Goal: Transaction & Acquisition: Purchase product/service

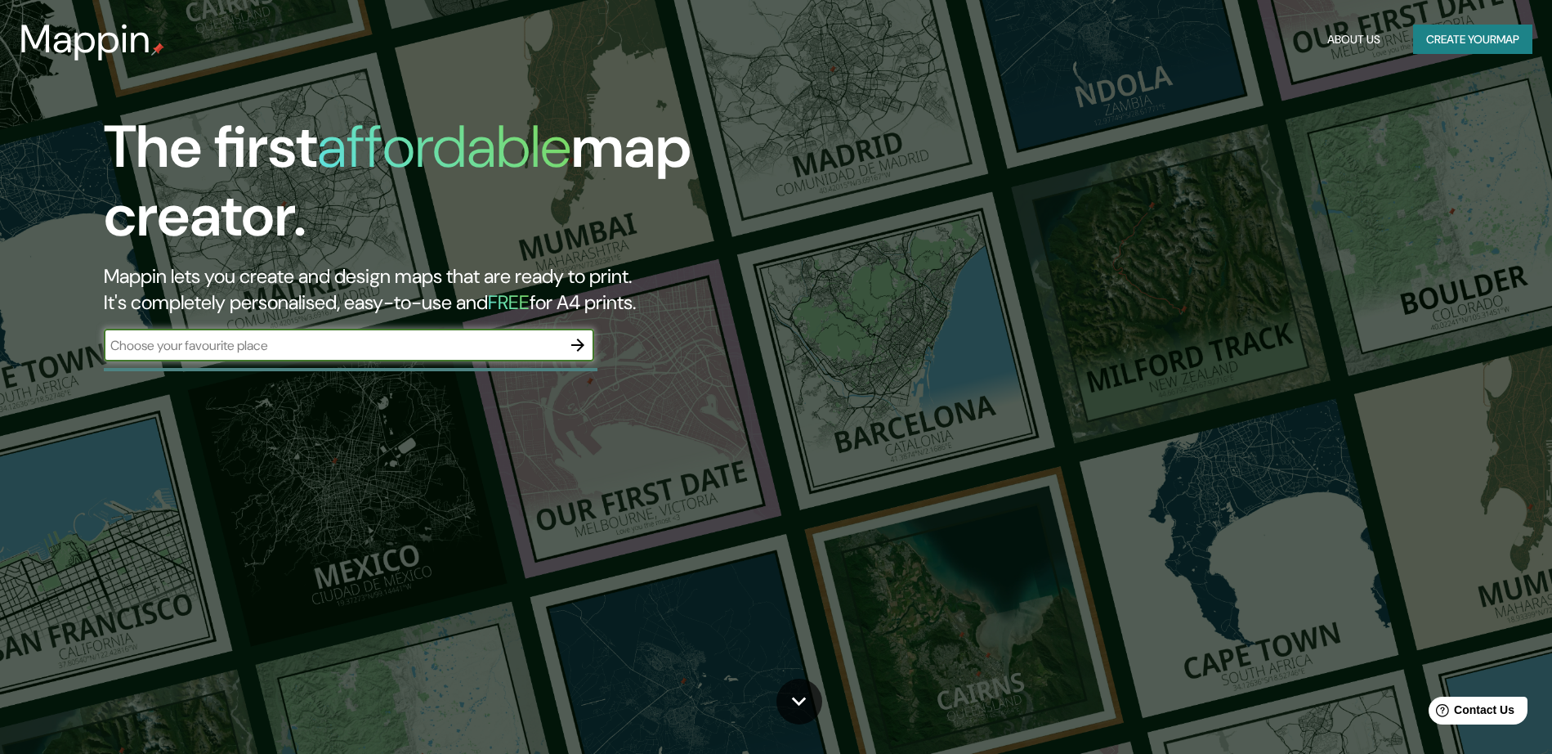
click at [336, 351] on input "text" at bounding box center [333, 345] width 458 height 19
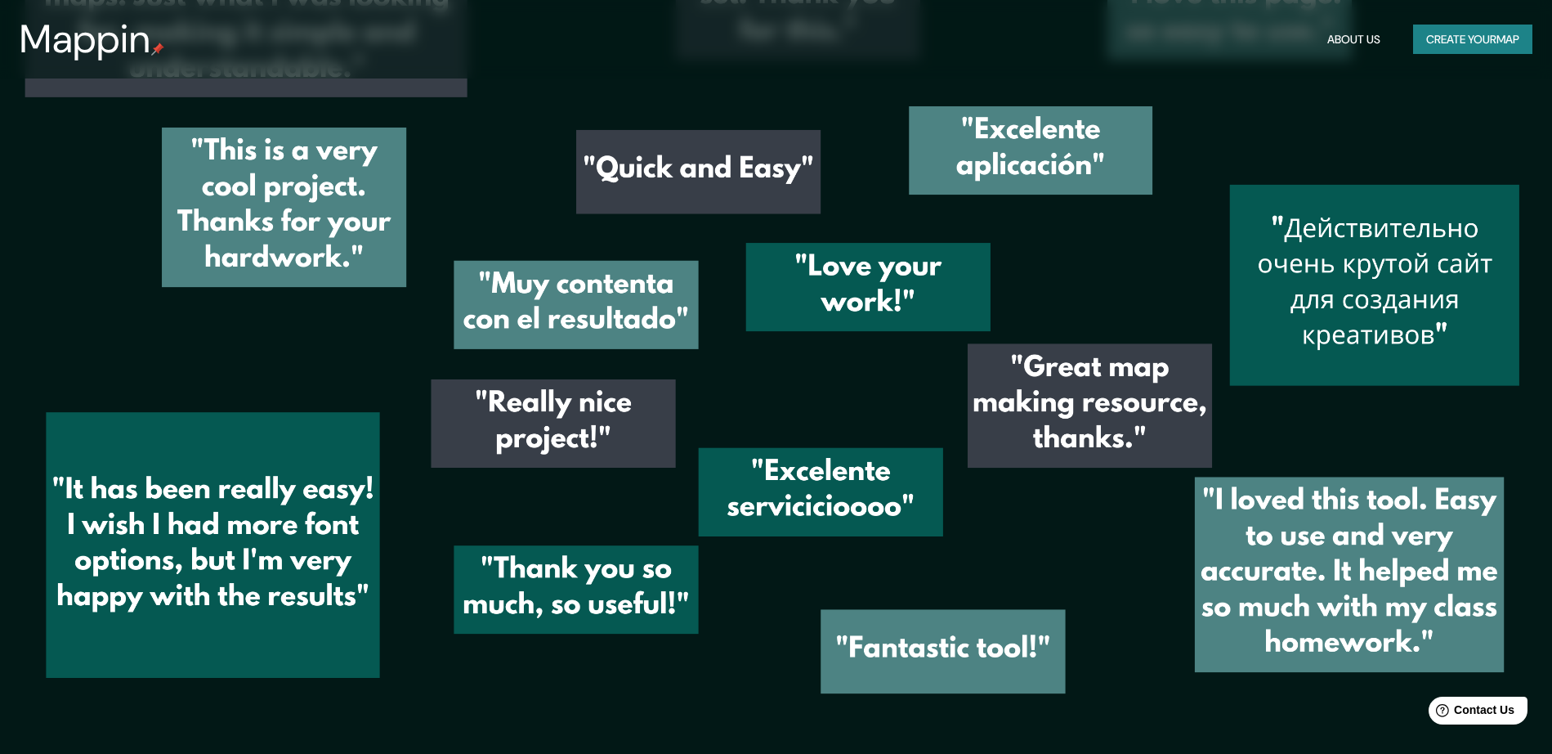
scroll to position [2732, 0]
click at [1470, 38] on button "Create your map" at bounding box center [1472, 40] width 119 height 30
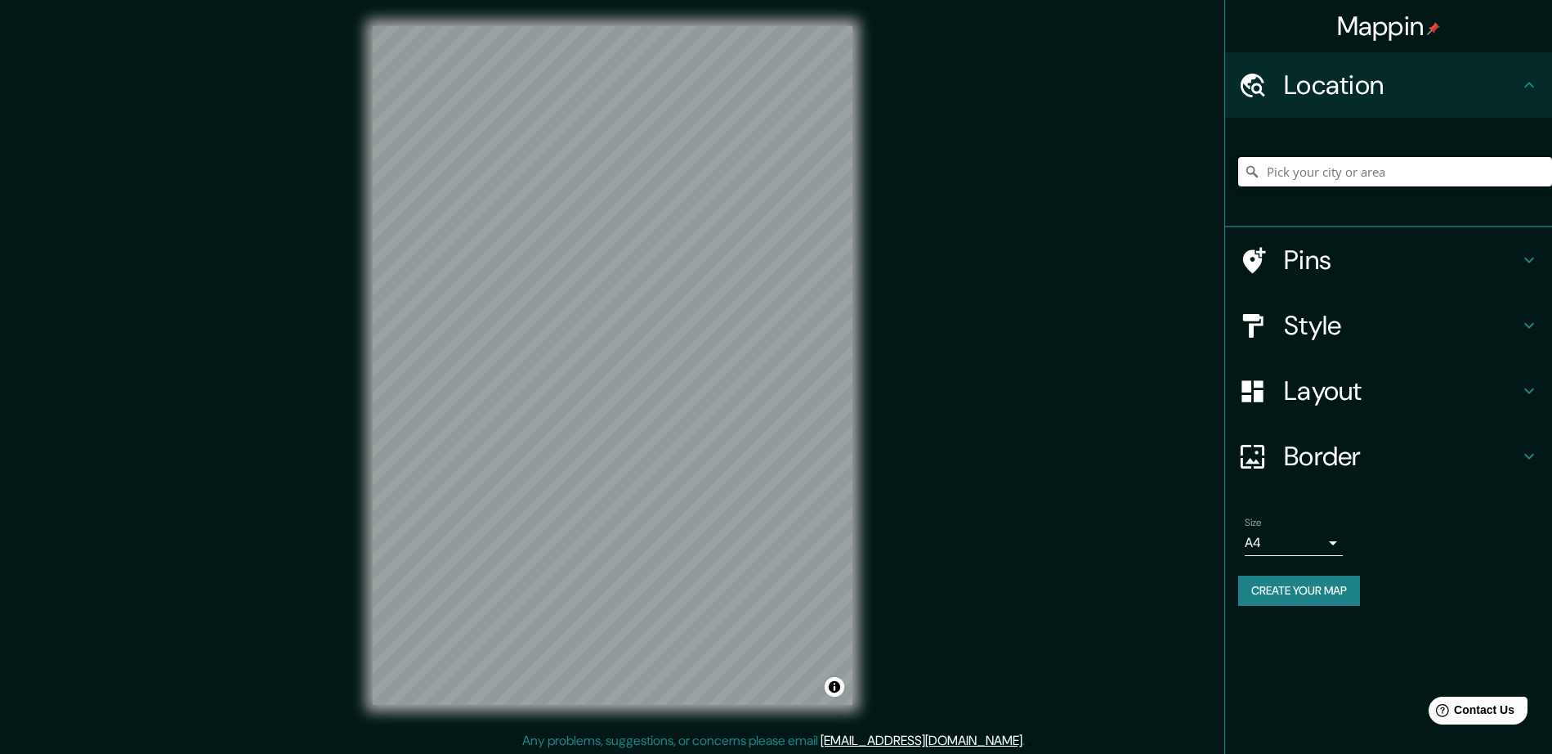
click at [1372, 172] on input "Pick your city or area" at bounding box center [1395, 171] width 314 height 29
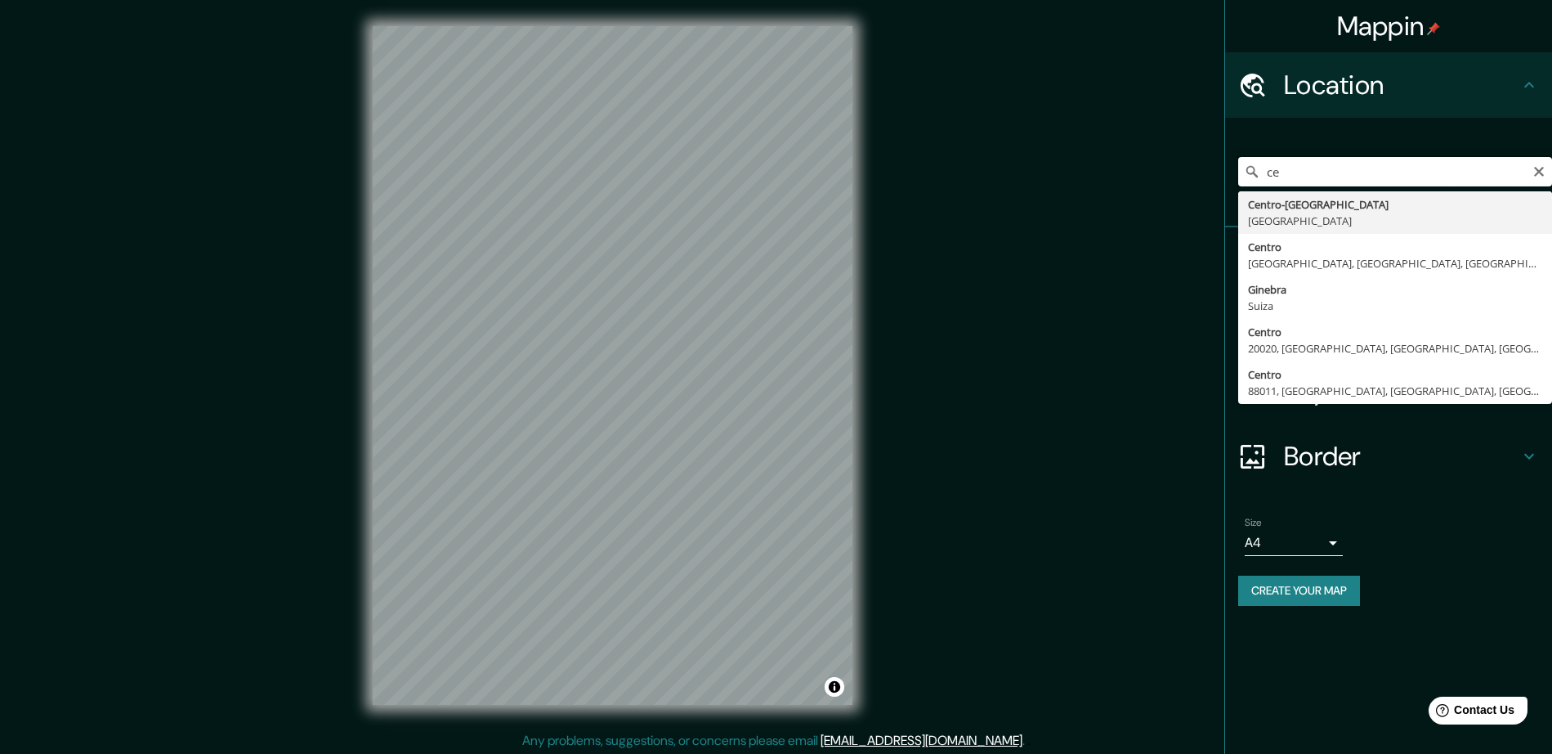
type input "c"
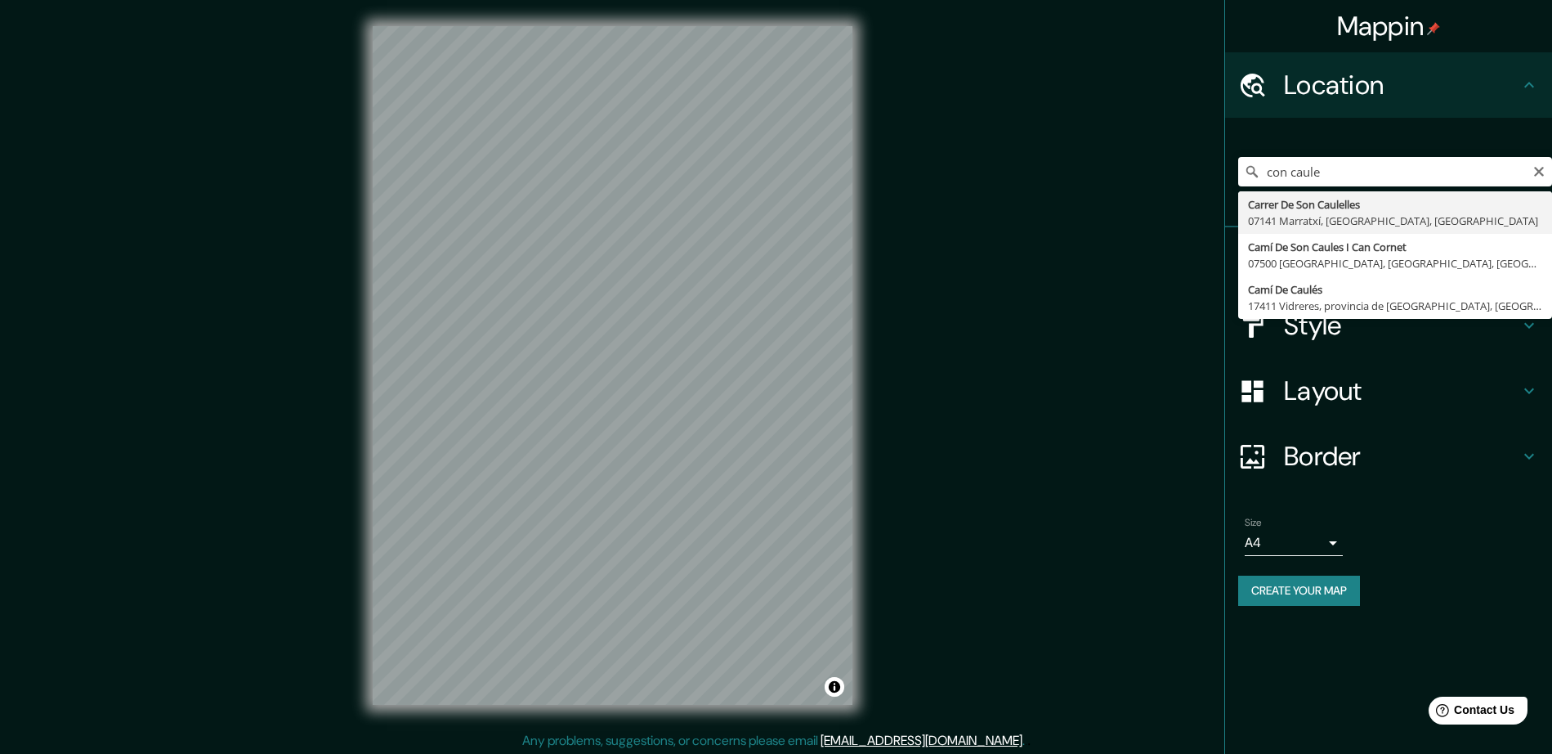
type input "Carrer De Son Caulelles, 07141 Marratxí, [GEOGRAPHIC_DATA], [GEOGRAPHIC_DATA]"
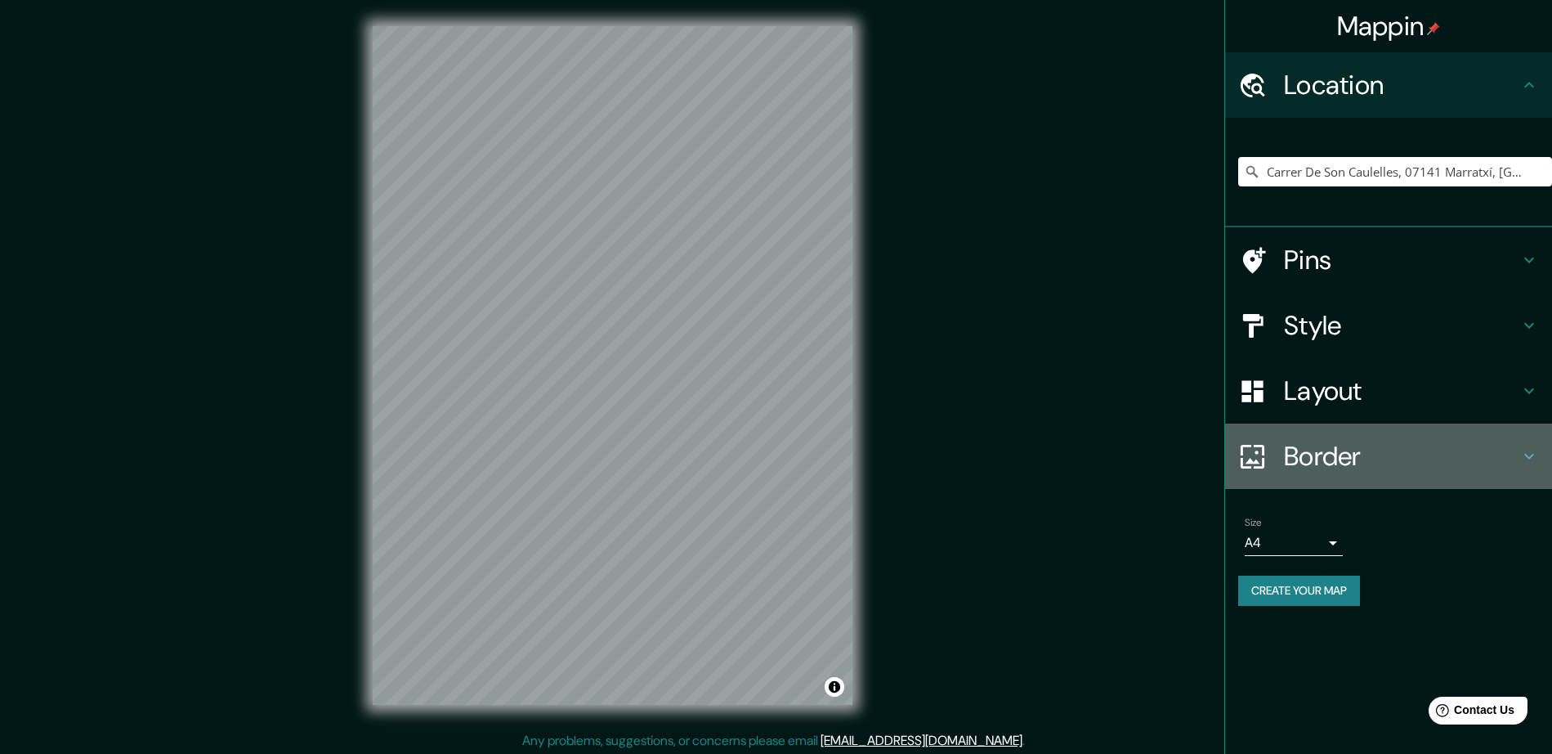
click at [1440, 448] on h4 "Border" at bounding box center [1401, 456] width 235 height 33
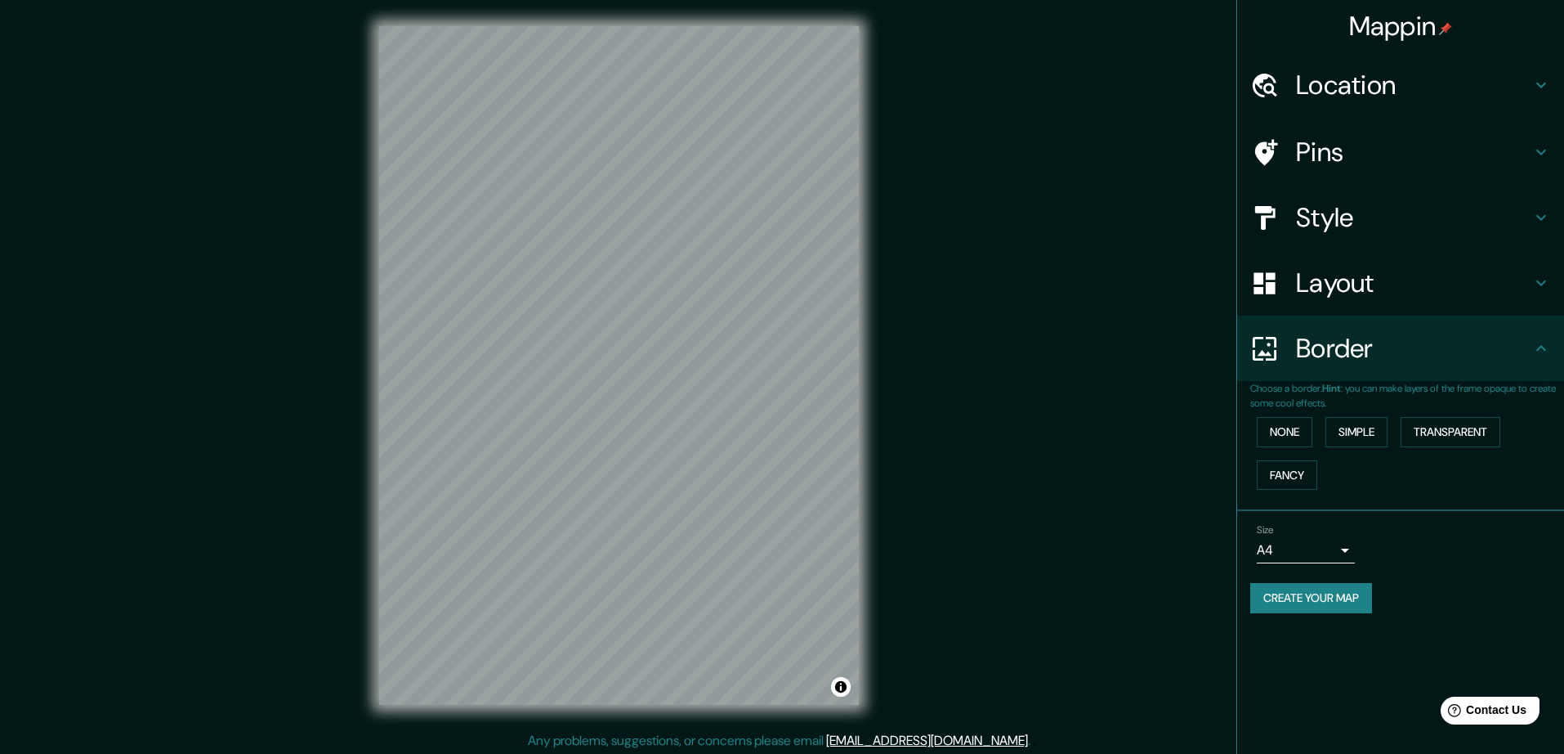
click at [1318, 541] on body "Mappin Location [GEOGRAPHIC_DATA], 07141 Marratxí, [GEOGRAPHIC_DATA], [GEOGRAPH…" at bounding box center [782, 377] width 1564 height 754
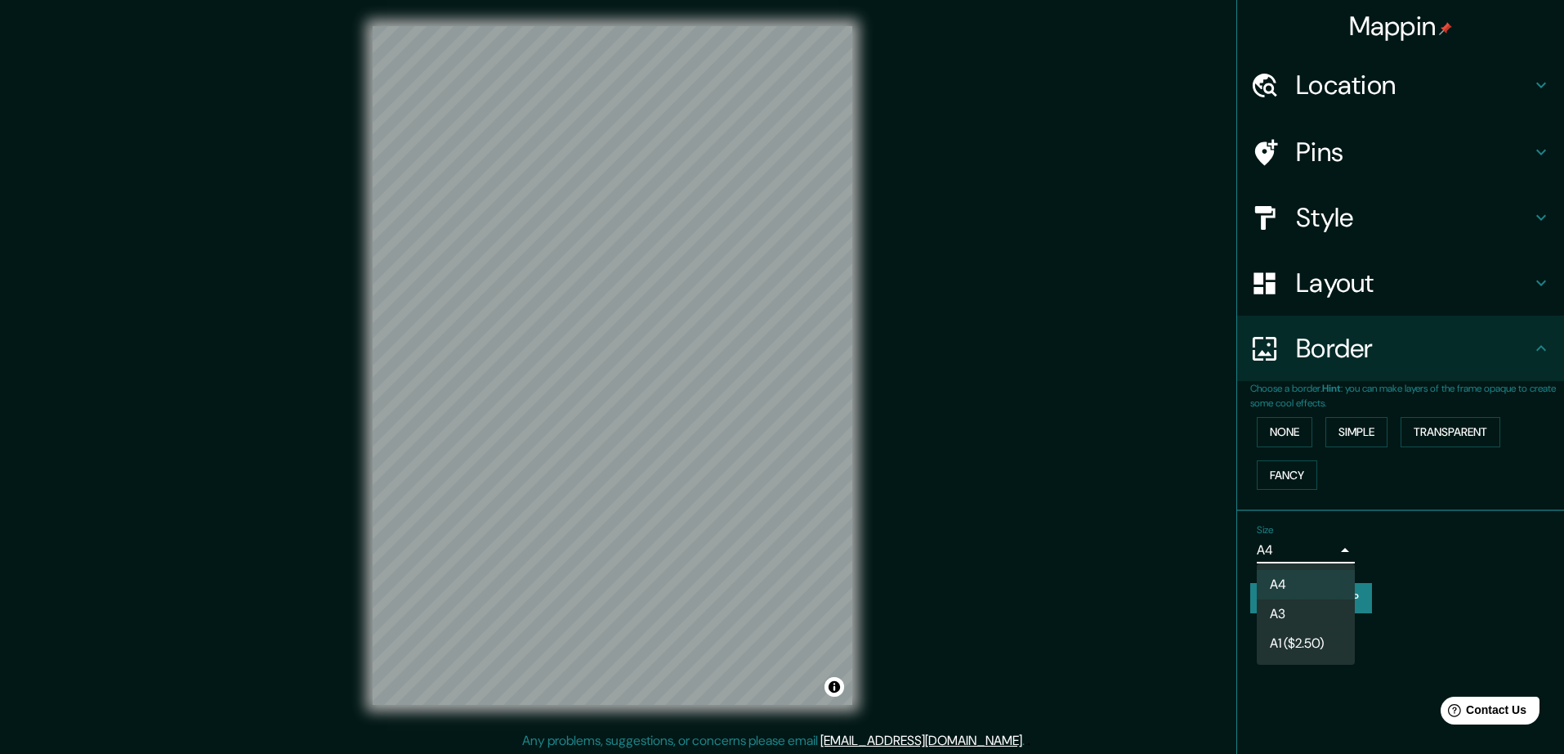
click at [1320, 543] on div at bounding box center [782, 377] width 1564 height 754
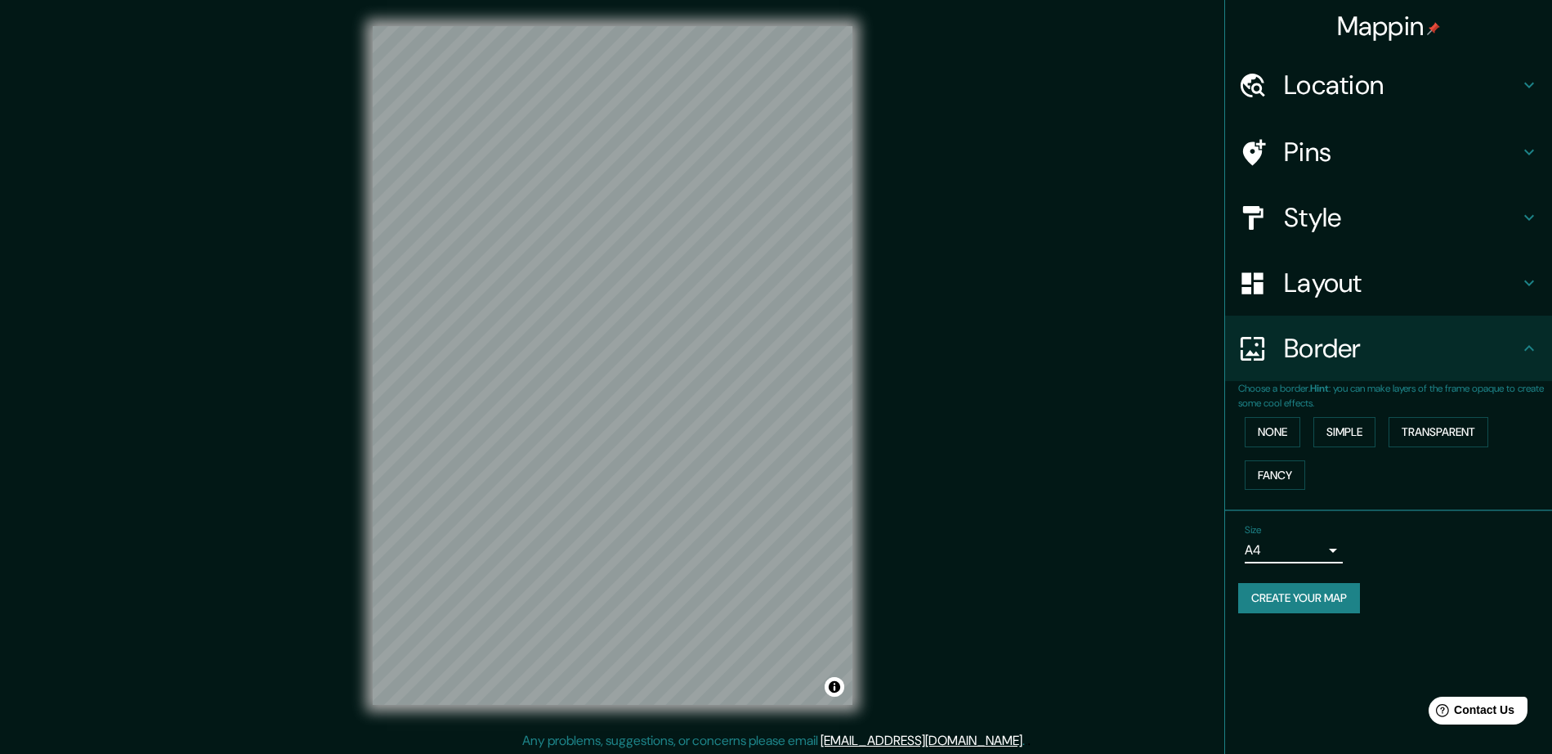
click at [1323, 361] on h4 "Border" at bounding box center [1401, 348] width 235 height 33
click at [1409, 280] on h4 "Layout" at bounding box center [1401, 282] width 235 height 33
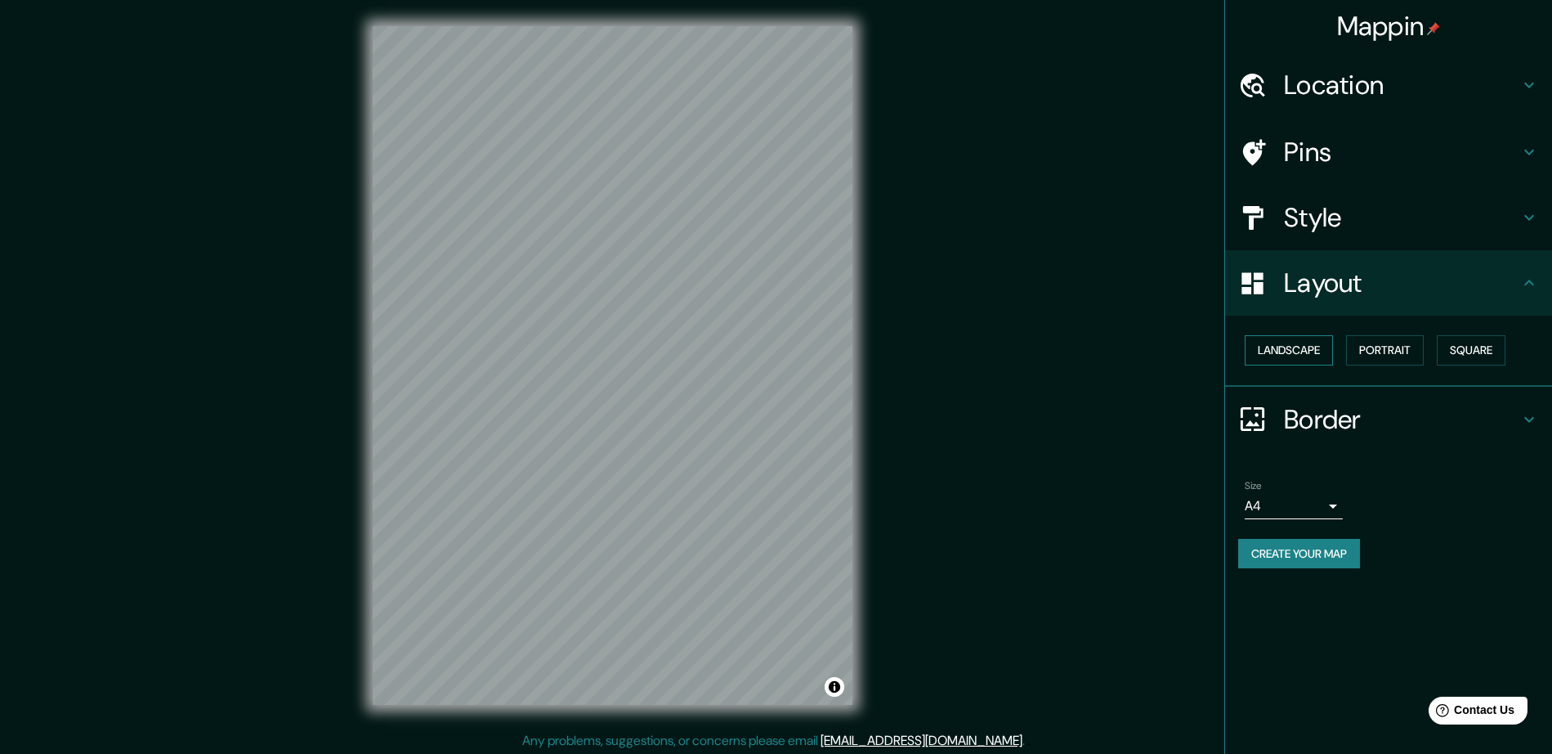
click at [1304, 355] on button "Landscape" at bounding box center [1289, 350] width 88 height 30
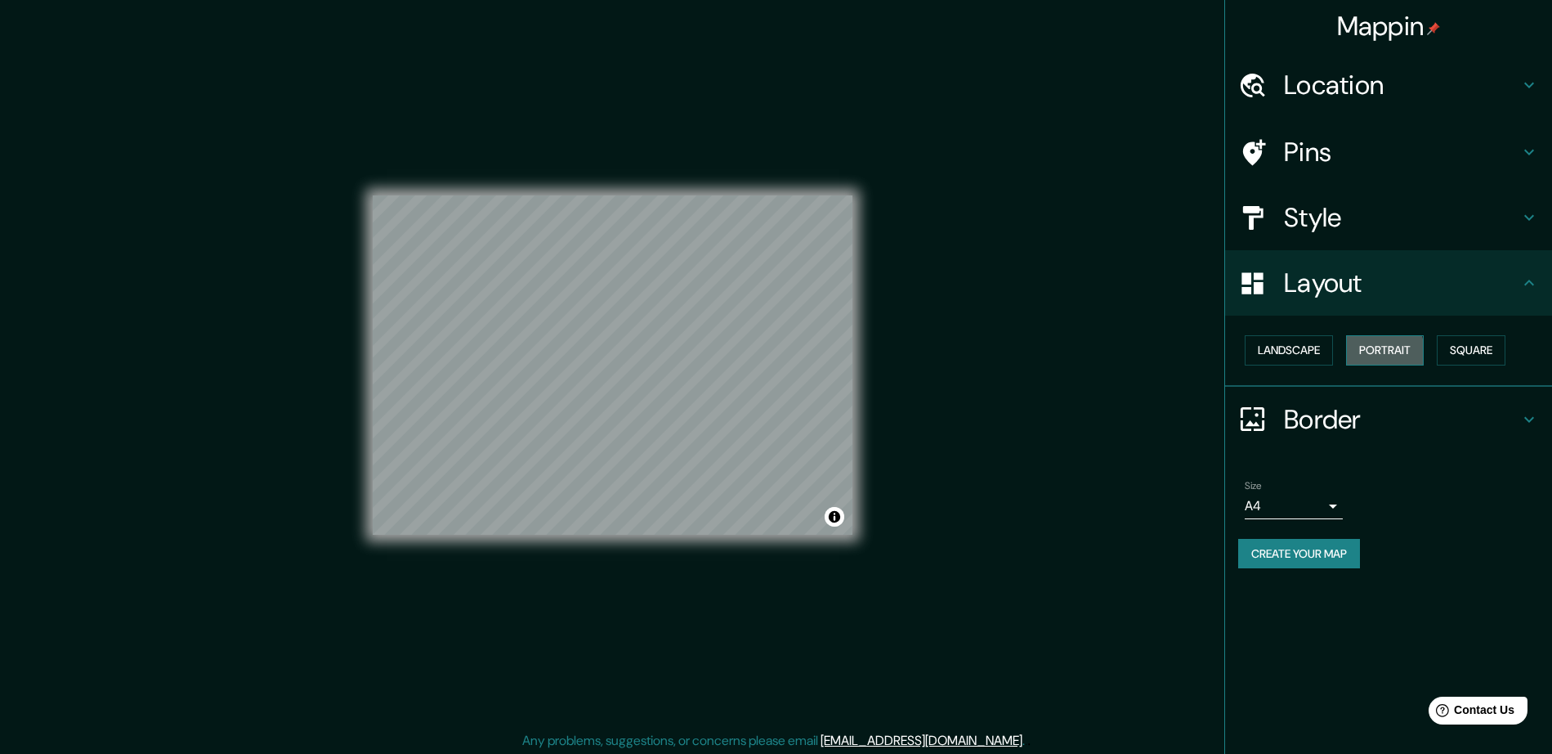
click at [1367, 352] on button "Portrait" at bounding box center [1385, 350] width 78 height 30
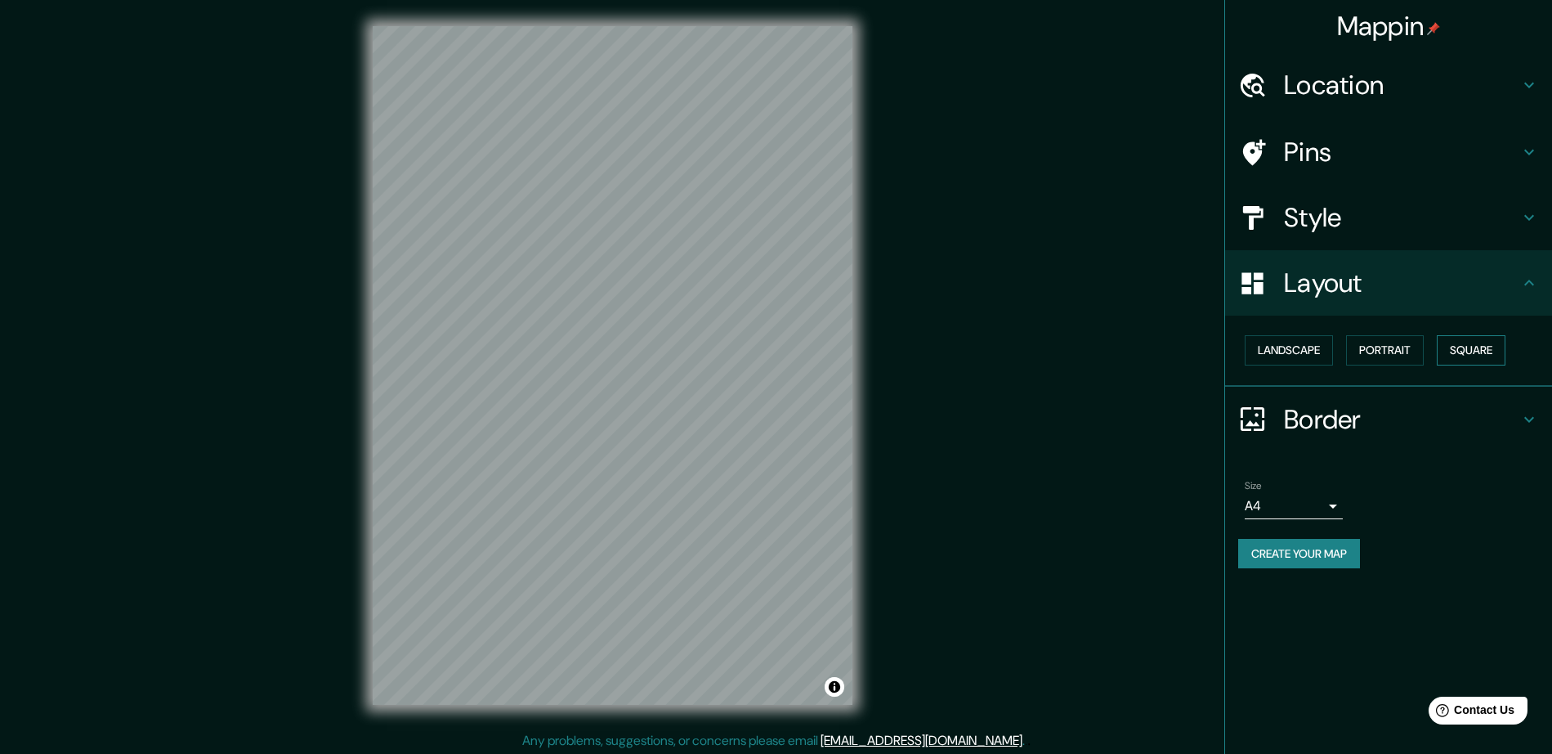
click at [1459, 352] on button "Square" at bounding box center [1471, 350] width 69 height 30
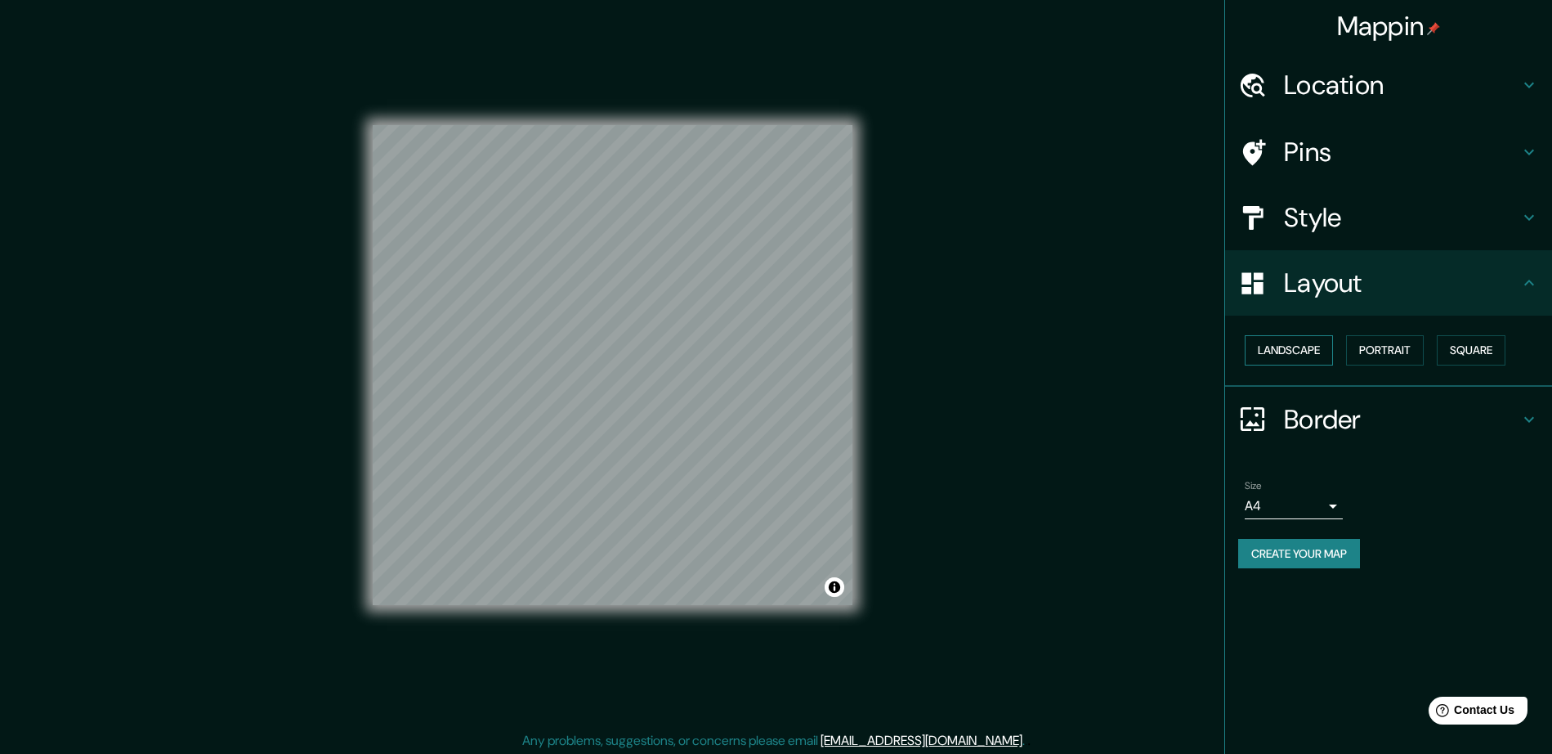
click at [1277, 353] on button "Landscape" at bounding box center [1289, 350] width 88 height 30
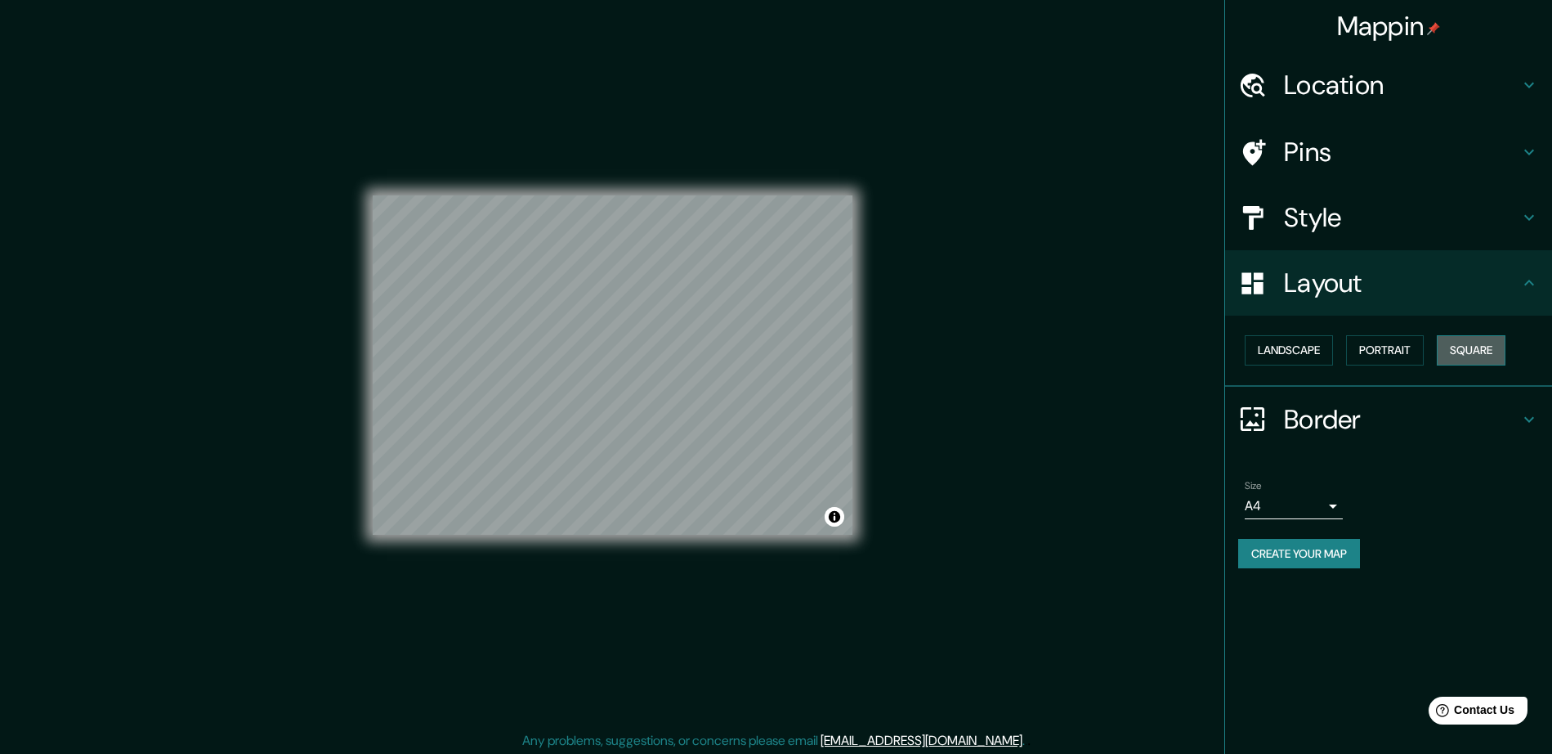
click at [1486, 346] on button "Square" at bounding box center [1471, 350] width 69 height 30
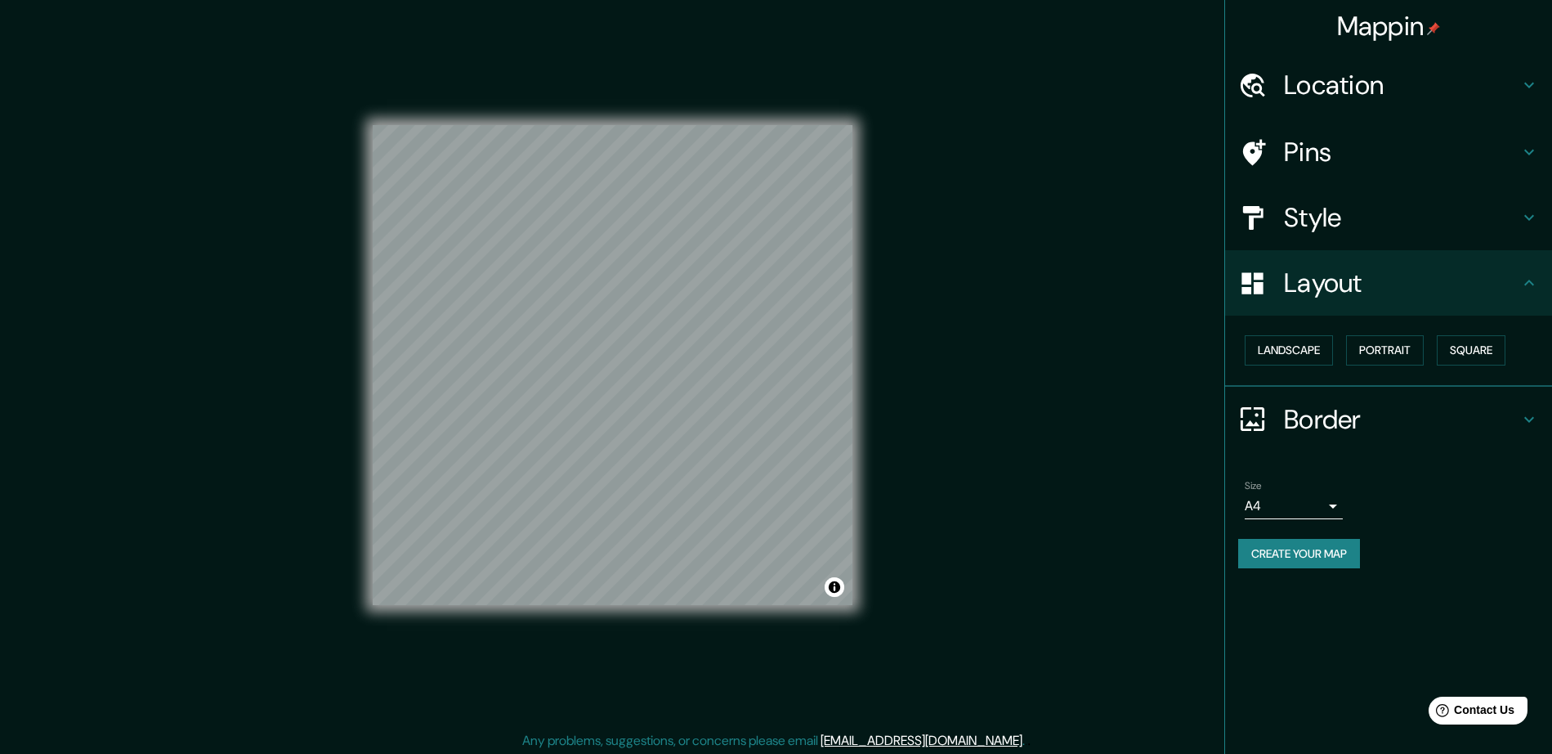
click at [1387, 241] on div "Style" at bounding box center [1388, 217] width 327 height 65
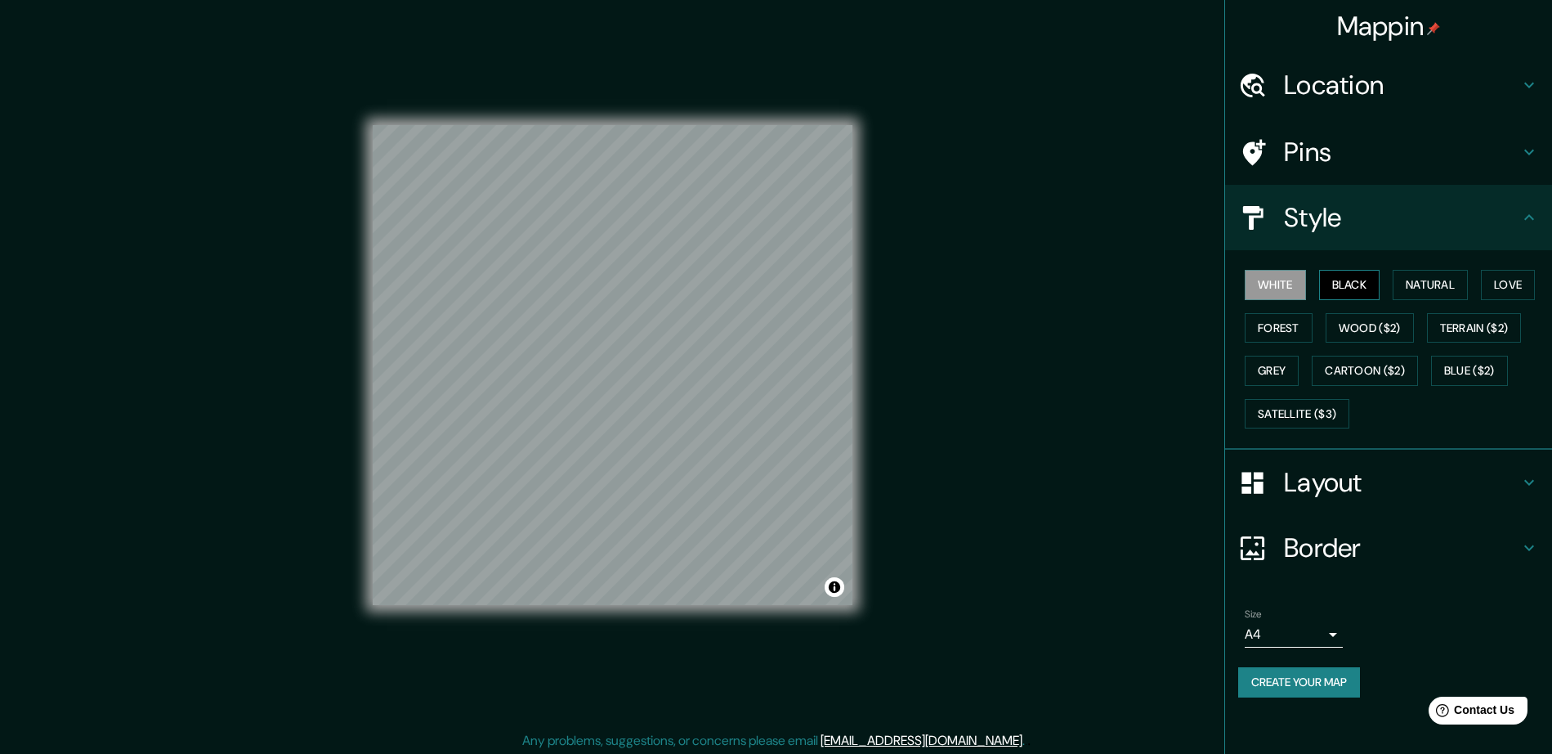
click at [1339, 285] on button "Black" at bounding box center [1349, 285] width 61 height 30
click at [1426, 281] on button "Natural" at bounding box center [1430, 285] width 75 height 30
click at [1499, 280] on button "Love" at bounding box center [1508, 285] width 54 height 30
click at [1278, 326] on button "Forest" at bounding box center [1279, 328] width 68 height 30
click at [1513, 289] on button "Love" at bounding box center [1508, 285] width 54 height 30
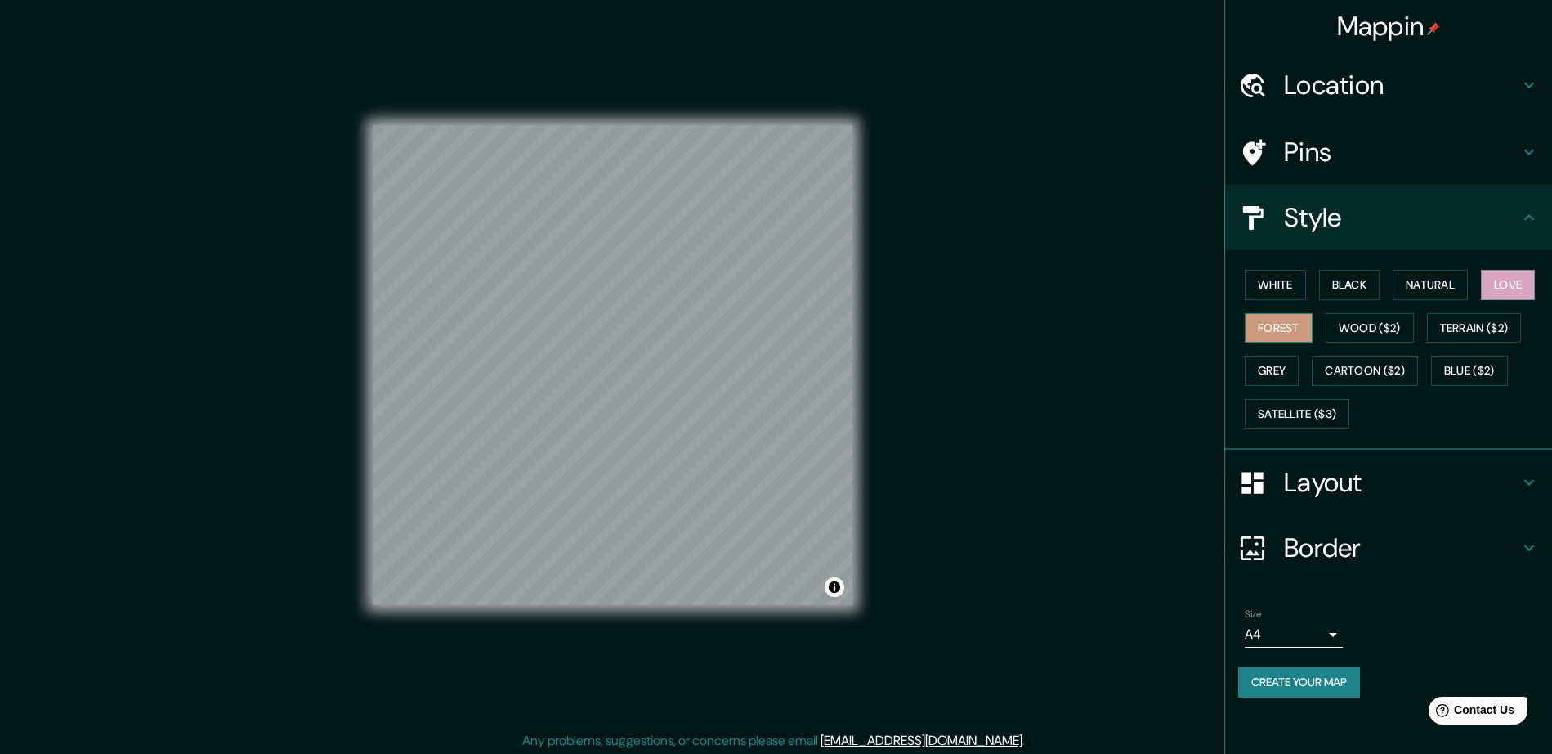
click at [1286, 329] on button "Forest" at bounding box center [1279, 328] width 68 height 30
click at [1518, 293] on button "Love" at bounding box center [1508, 285] width 54 height 30
click at [1280, 374] on button "Grey" at bounding box center [1272, 371] width 54 height 30
click at [1508, 284] on button "Love" at bounding box center [1508, 285] width 54 height 30
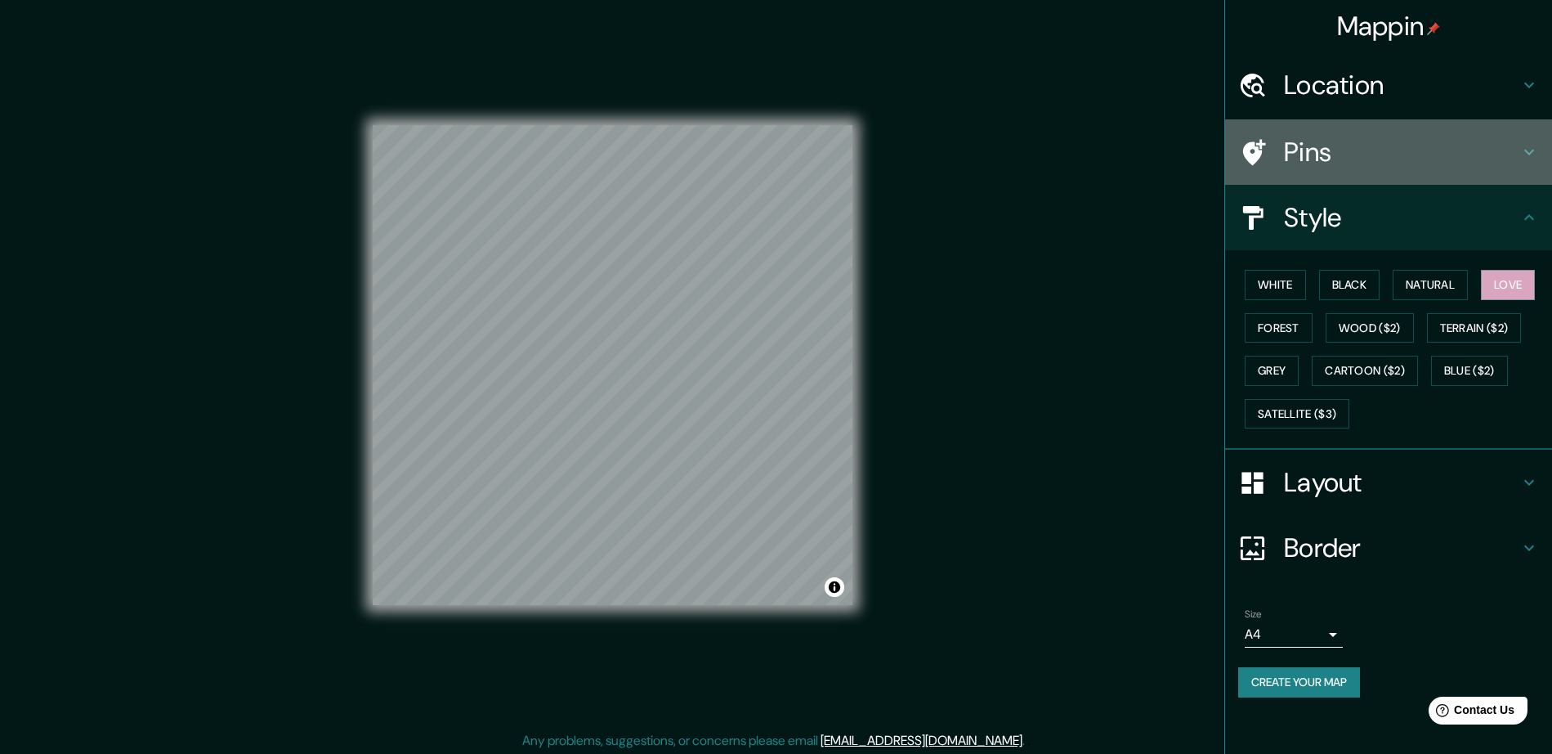
click at [1494, 151] on h4 "Pins" at bounding box center [1401, 152] width 235 height 33
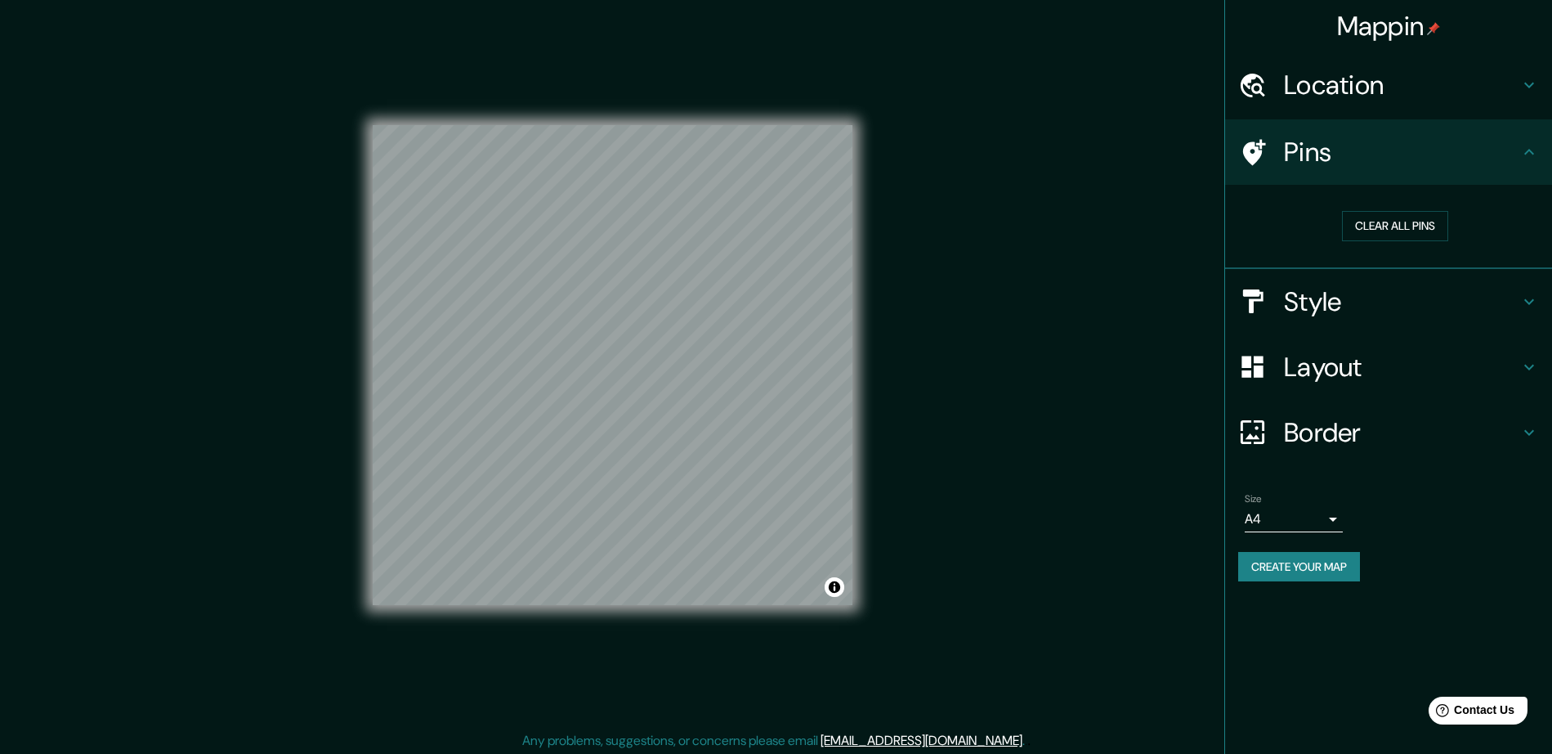
click at [1405, 91] on h4 "Location" at bounding box center [1401, 85] width 235 height 33
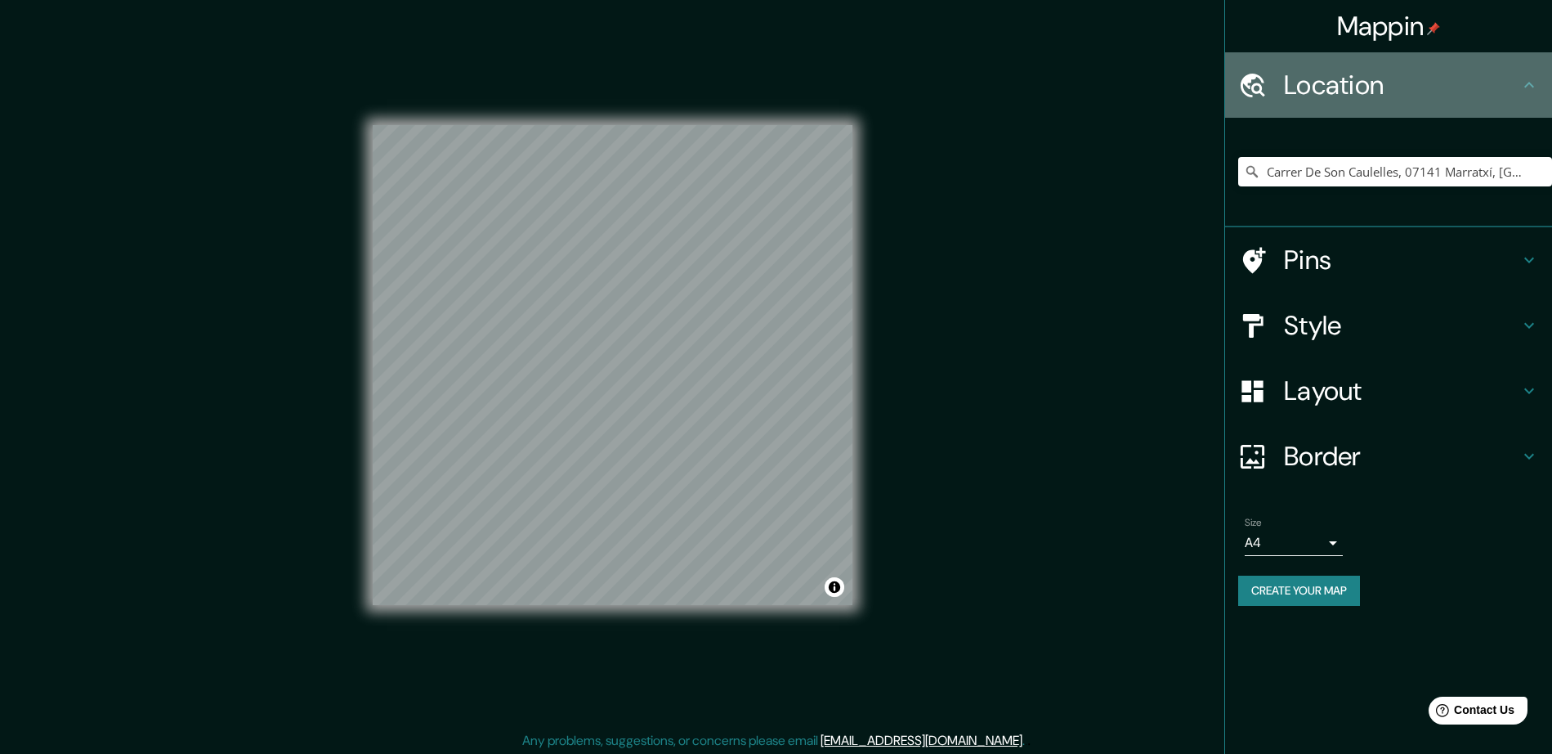
click at [1404, 85] on h4 "Location" at bounding box center [1401, 85] width 235 height 33
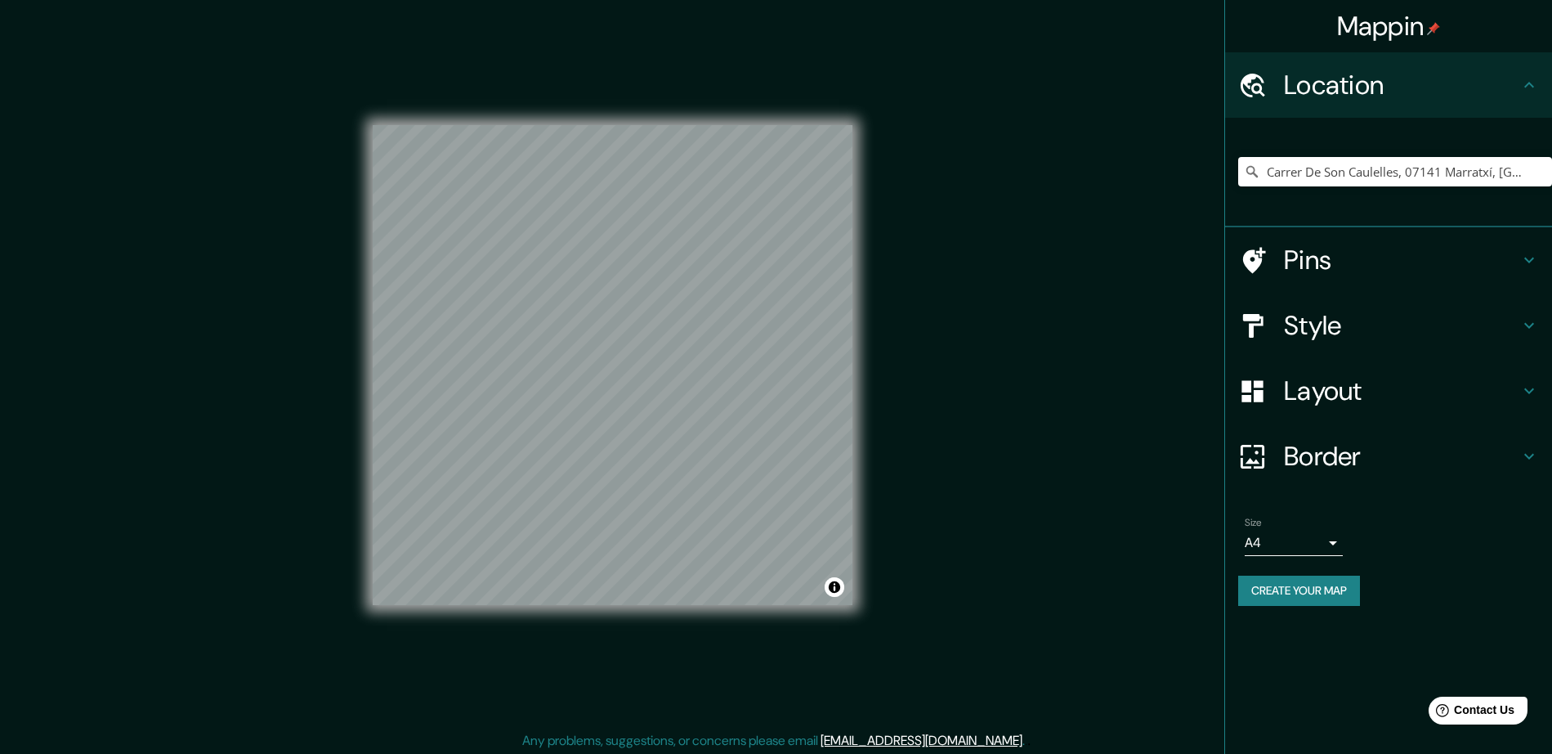
click at [1453, 391] on h4 "Layout" at bounding box center [1401, 390] width 235 height 33
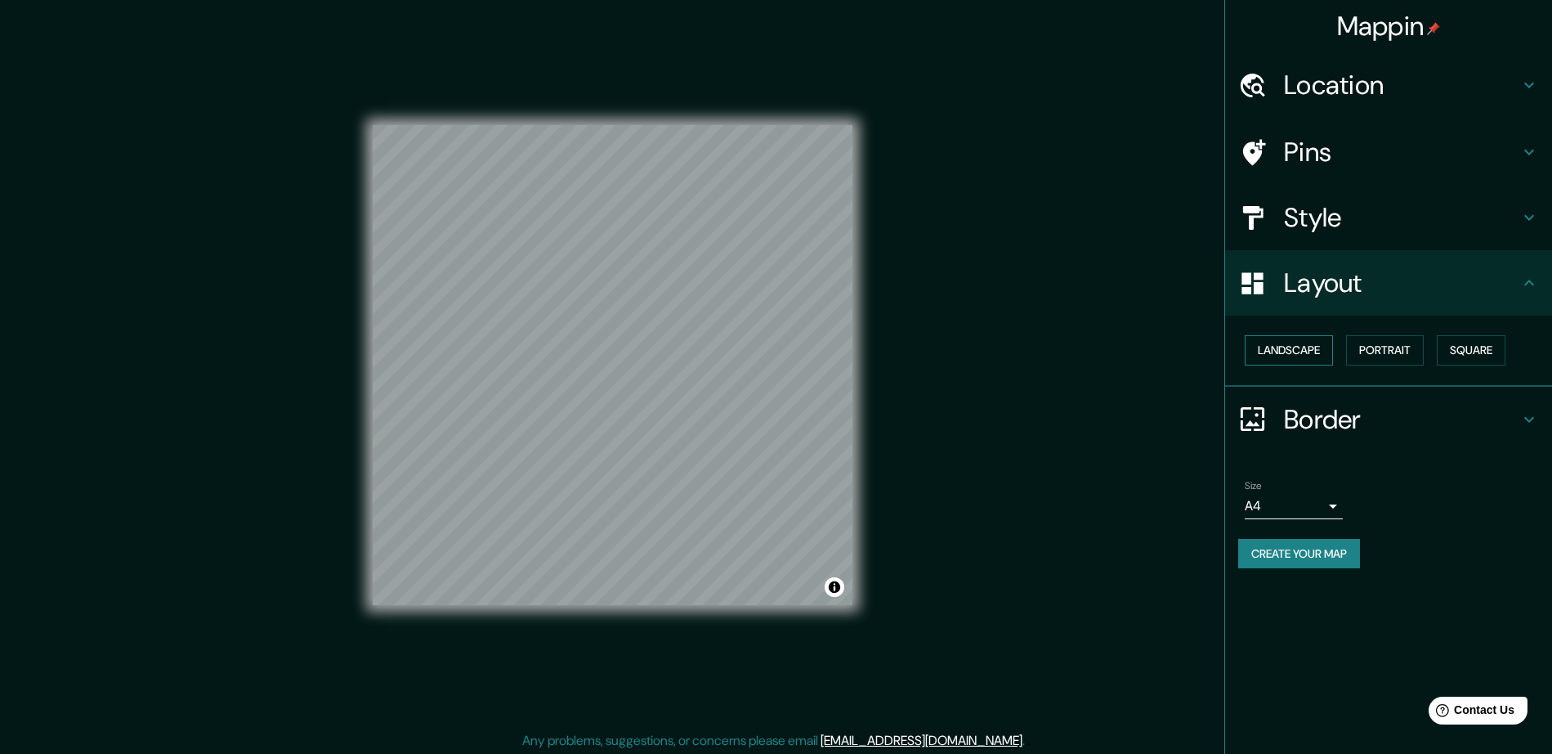
click at [1293, 360] on button "Landscape" at bounding box center [1289, 350] width 88 height 30
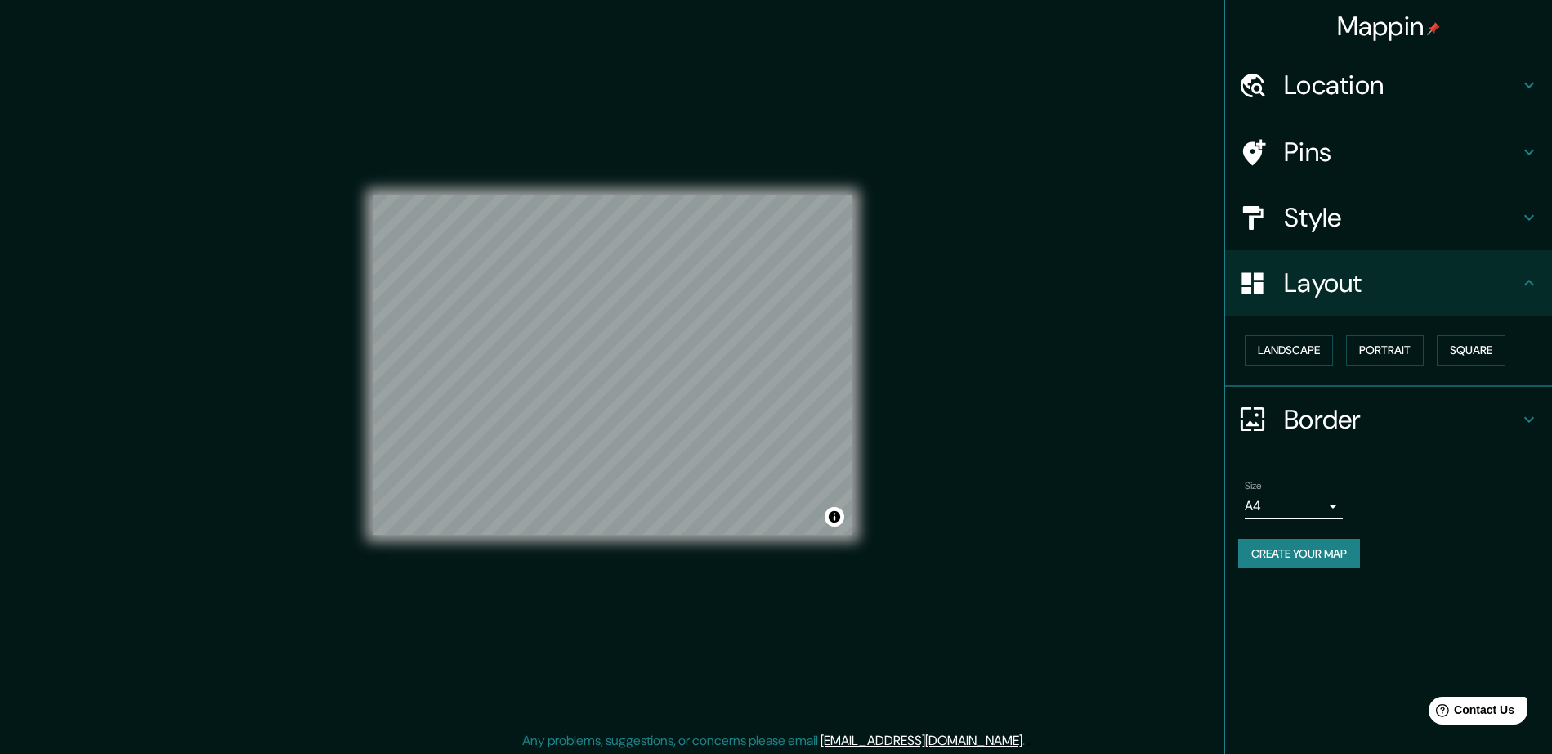
click at [1421, 230] on h4 "Style" at bounding box center [1401, 217] width 235 height 33
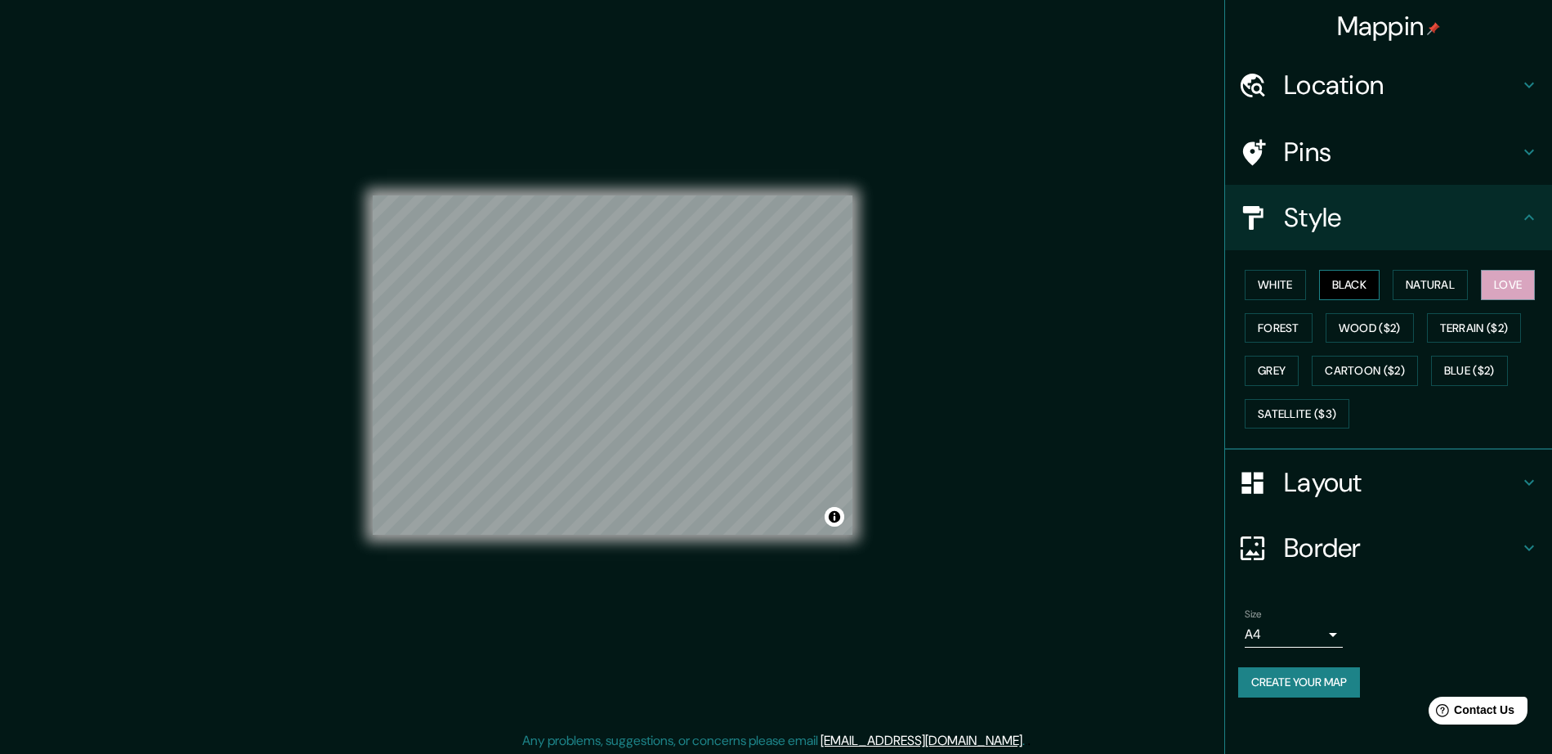
click at [1328, 277] on button "Black" at bounding box center [1349, 285] width 61 height 30
click at [1273, 288] on button "White" at bounding box center [1275, 285] width 61 height 30
click at [1265, 330] on button "Forest" at bounding box center [1279, 328] width 68 height 30
click at [1448, 284] on button "Natural" at bounding box center [1430, 285] width 75 height 30
click at [1501, 283] on button "Love" at bounding box center [1508, 285] width 54 height 30
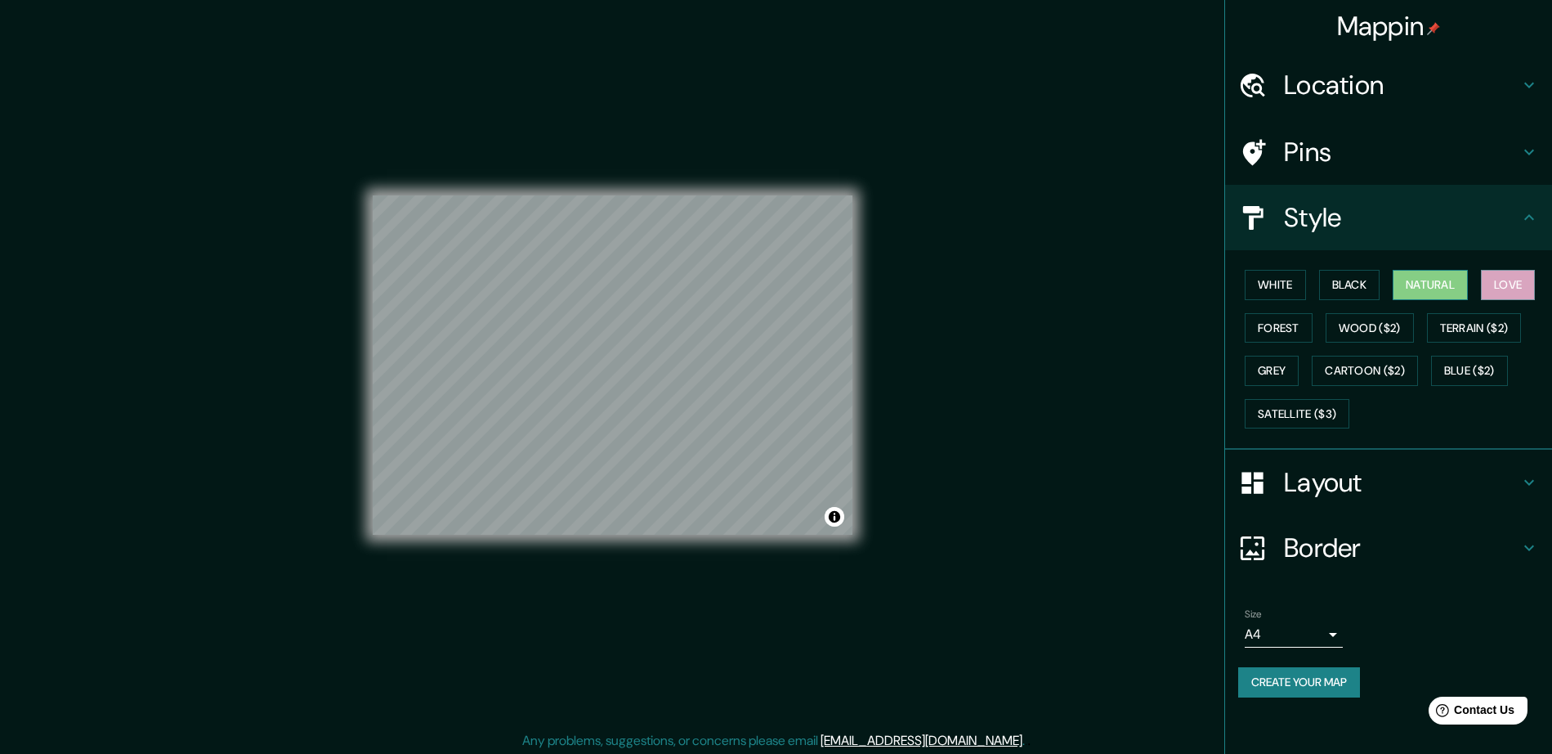
click at [1438, 283] on button "Natural" at bounding box center [1430, 285] width 75 height 30
click at [1265, 280] on button "White" at bounding box center [1275, 285] width 61 height 30
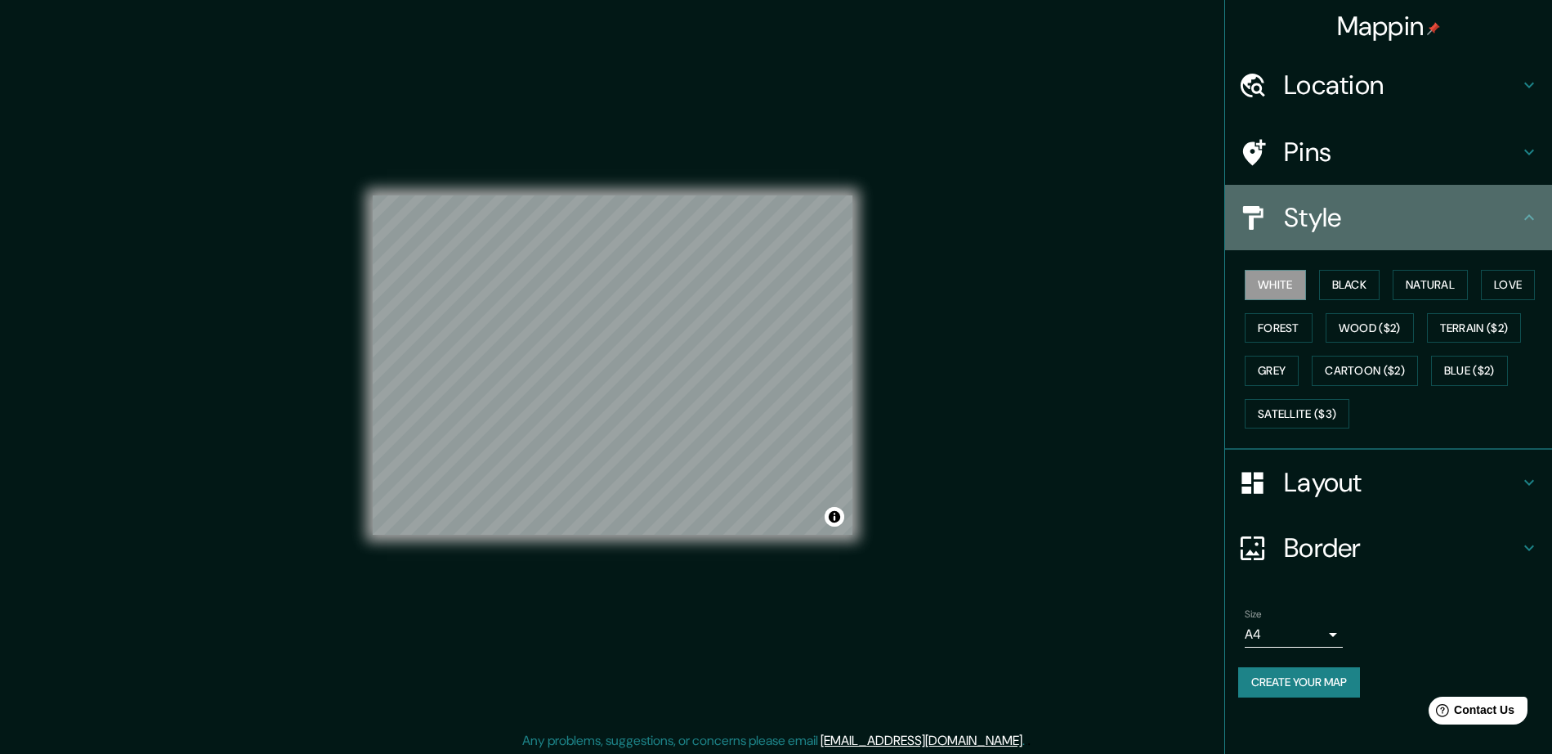
click at [1382, 234] on div "Style" at bounding box center [1388, 217] width 327 height 65
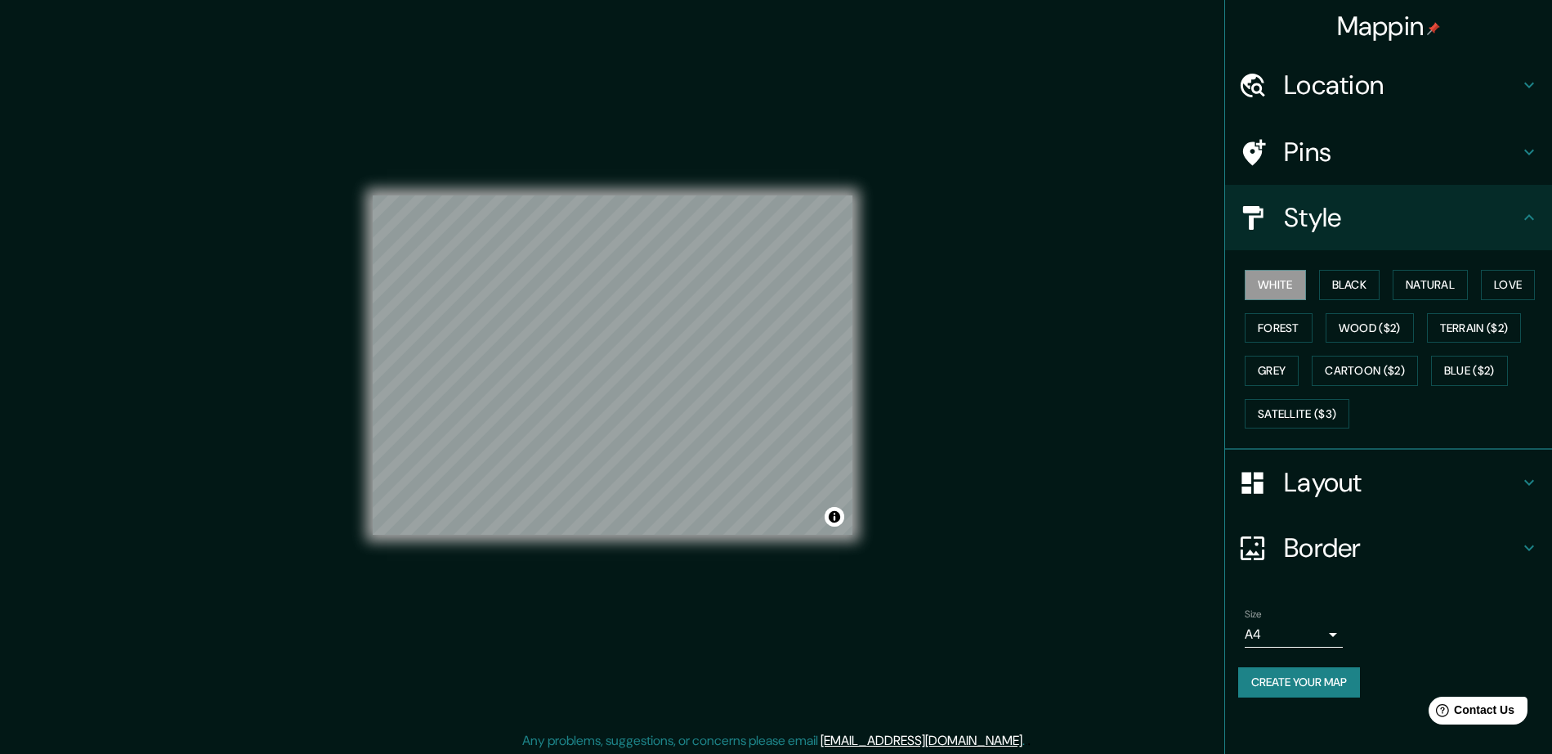
click at [1516, 208] on h4 "Style" at bounding box center [1401, 217] width 235 height 33
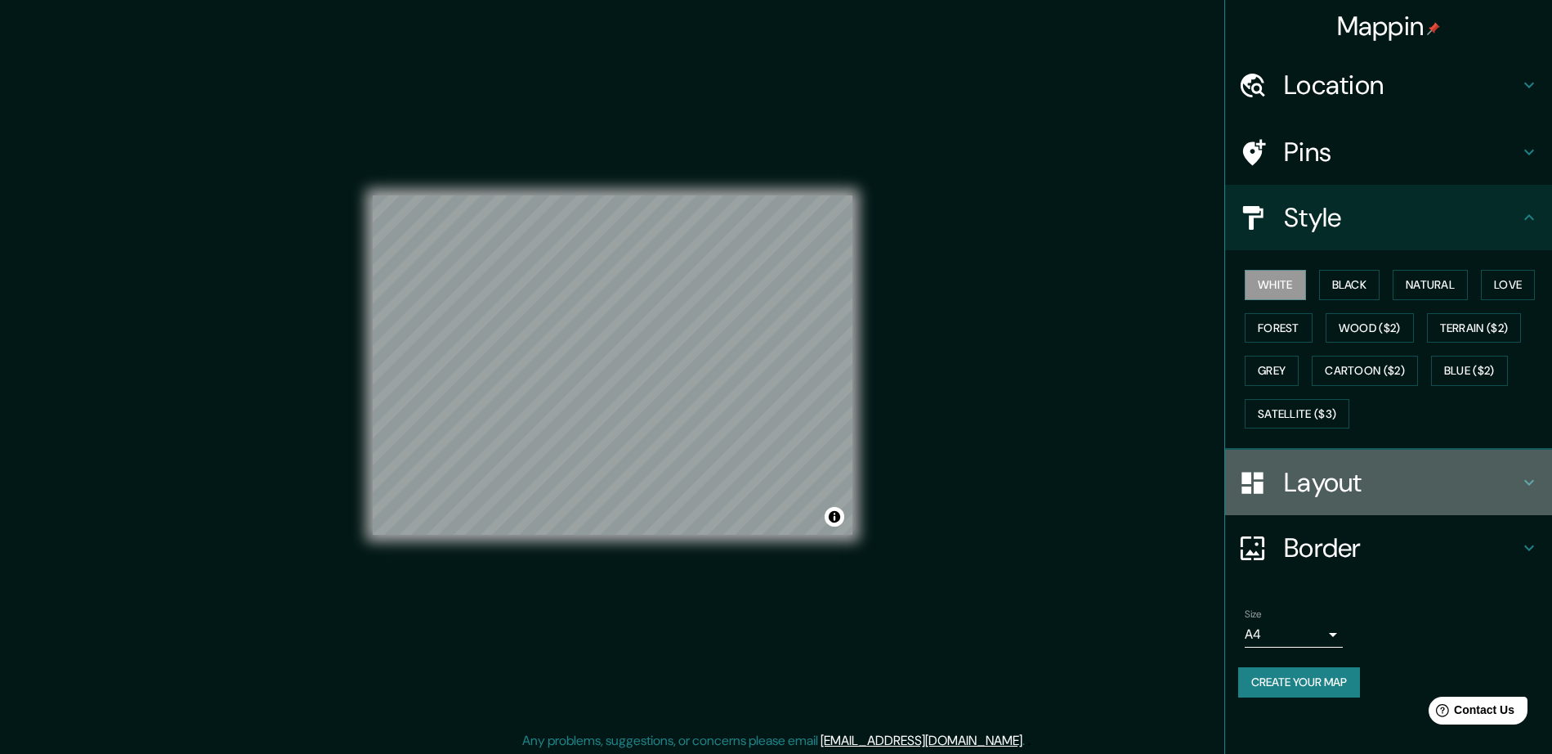
click at [1466, 468] on h4 "Layout" at bounding box center [1401, 482] width 235 height 33
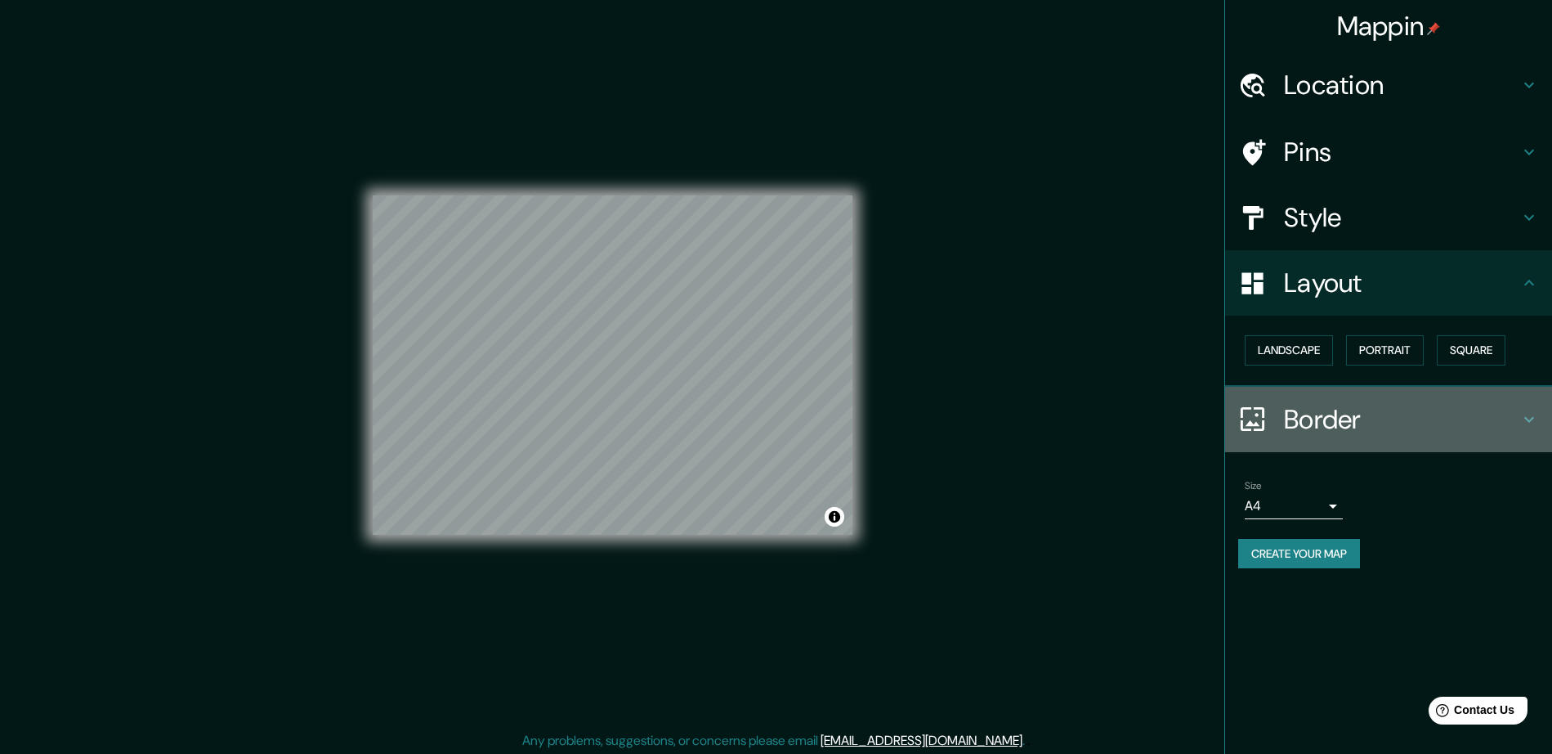
click at [1303, 414] on h4 "Border" at bounding box center [1401, 419] width 235 height 33
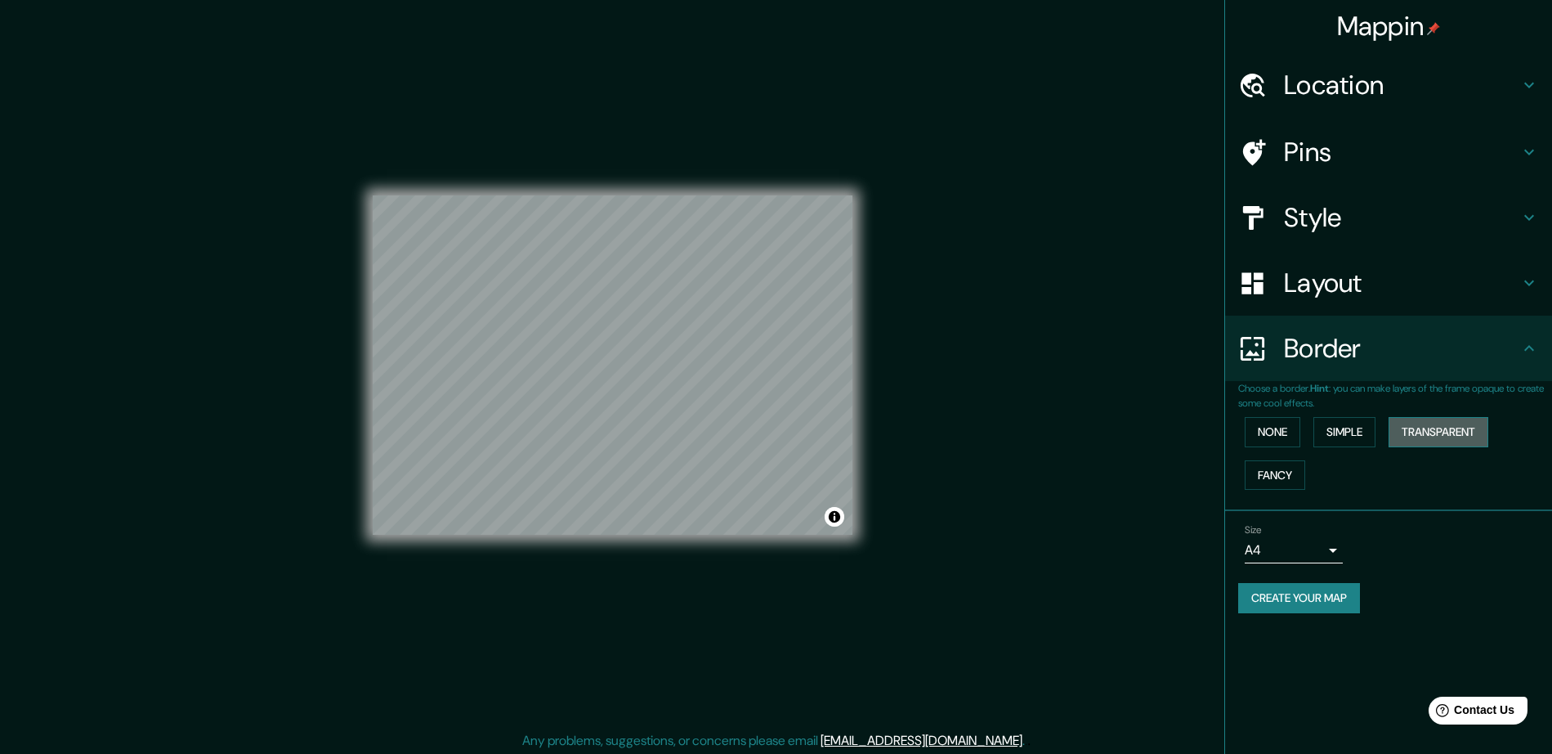
click at [1459, 421] on button "Transparent" at bounding box center [1439, 432] width 100 height 30
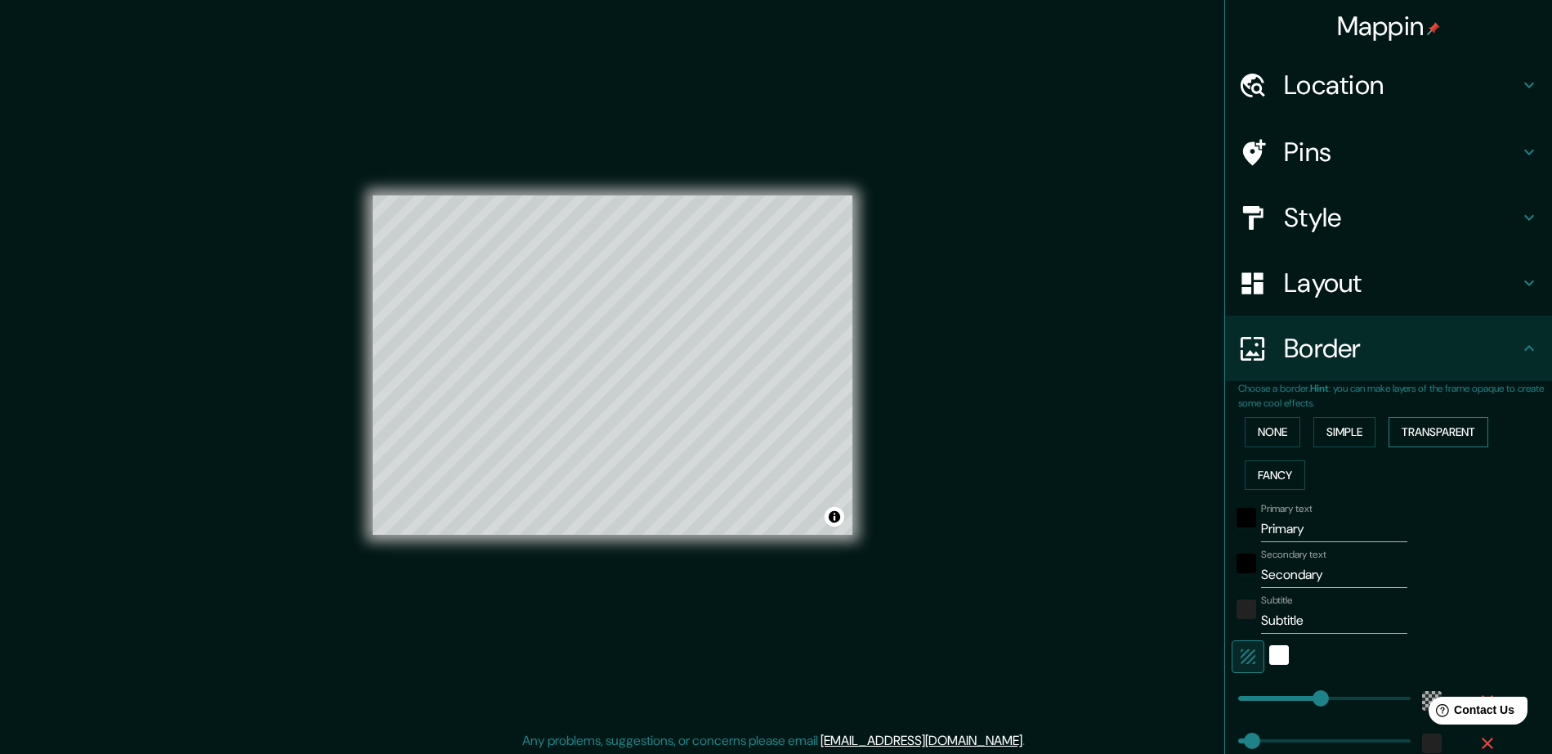
click at [1457, 425] on button "Transparent" at bounding box center [1439, 432] width 100 height 30
type input "282"
type input "47"
click at [1442, 423] on button "Transparent" at bounding box center [1439, 432] width 100 height 30
type input "282"
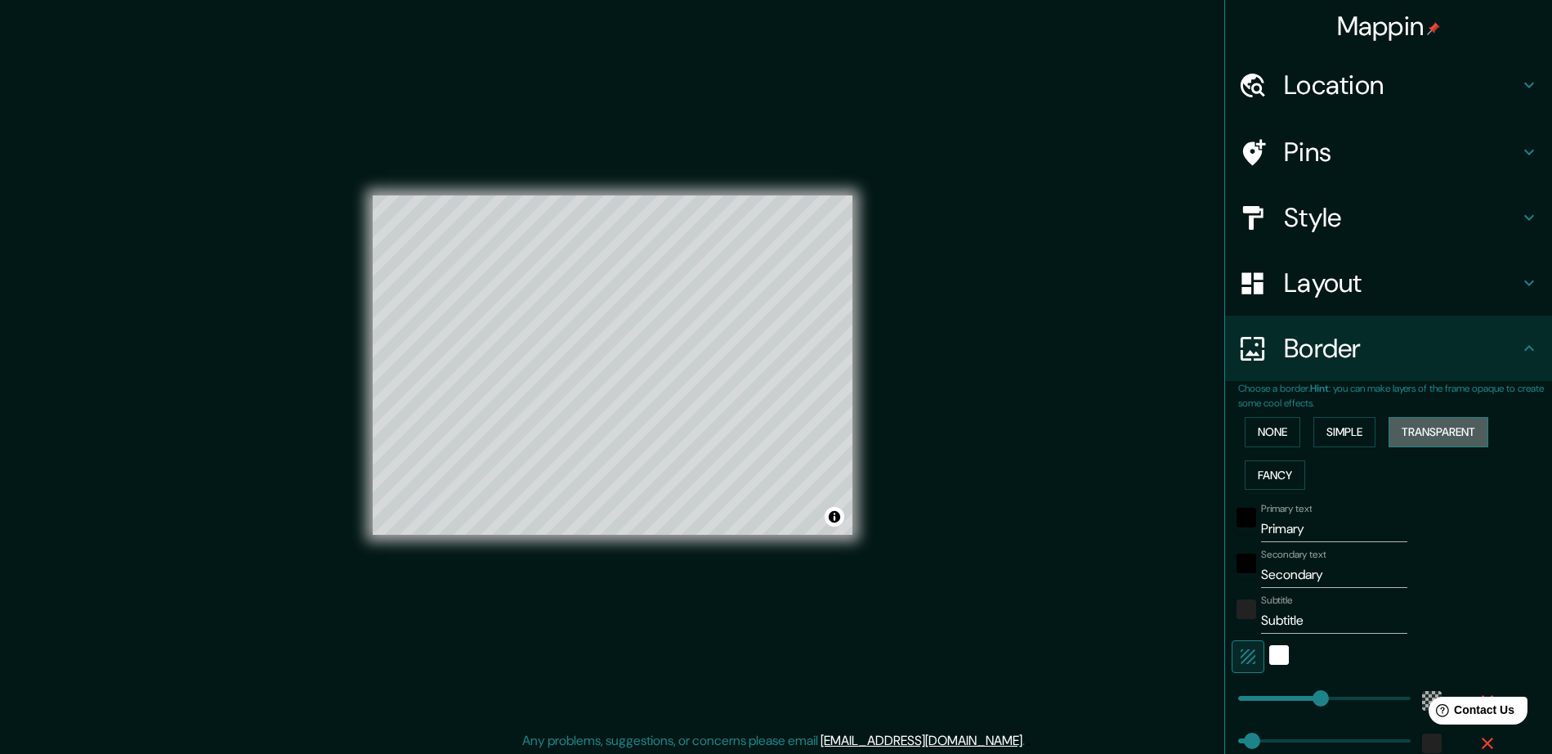
type input "47"
click at [1275, 428] on button "None" at bounding box center [1273, 432] width 56 height 30
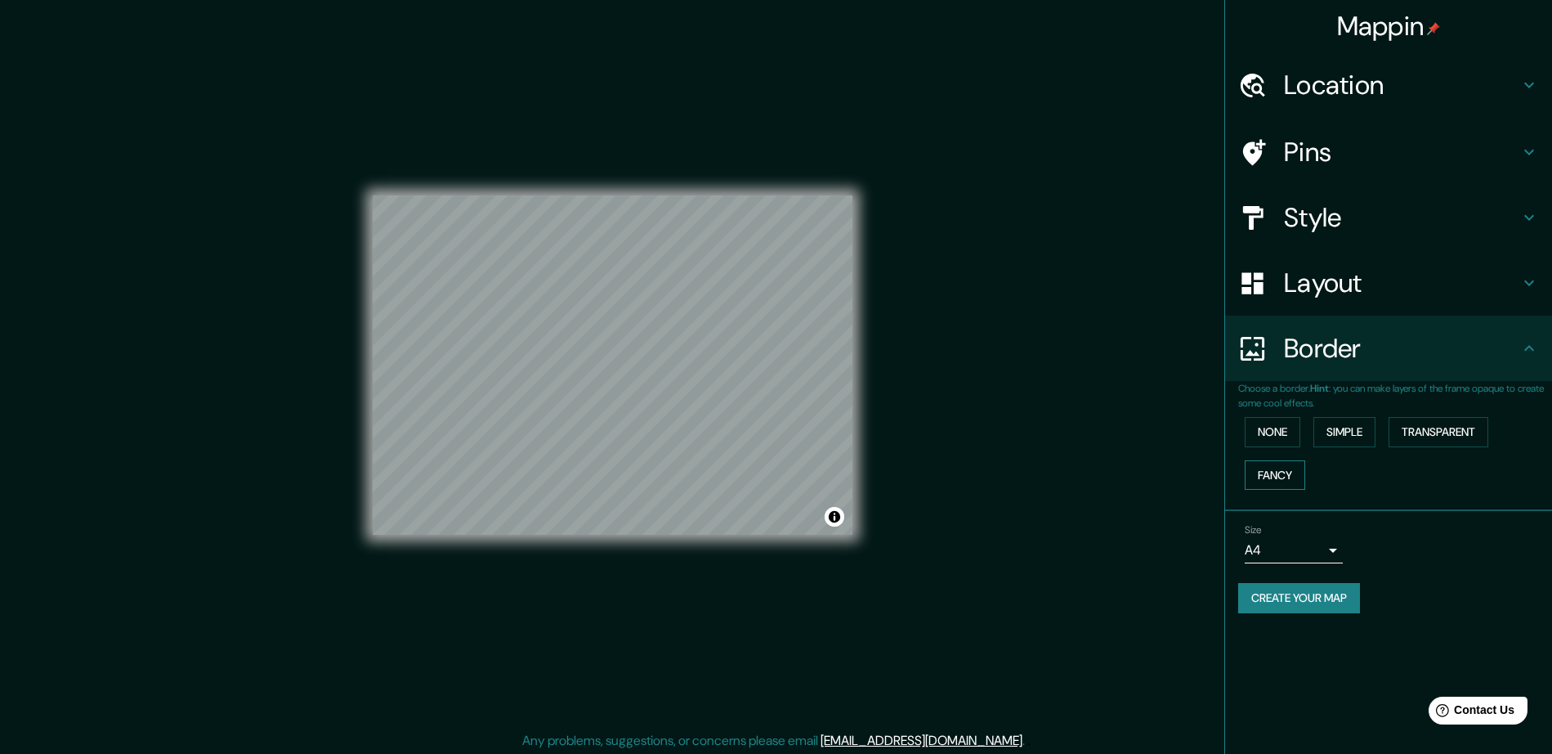
click at [1277, 468] on button "Fancy" at bounding box center [1275, 475] width 60 height 30
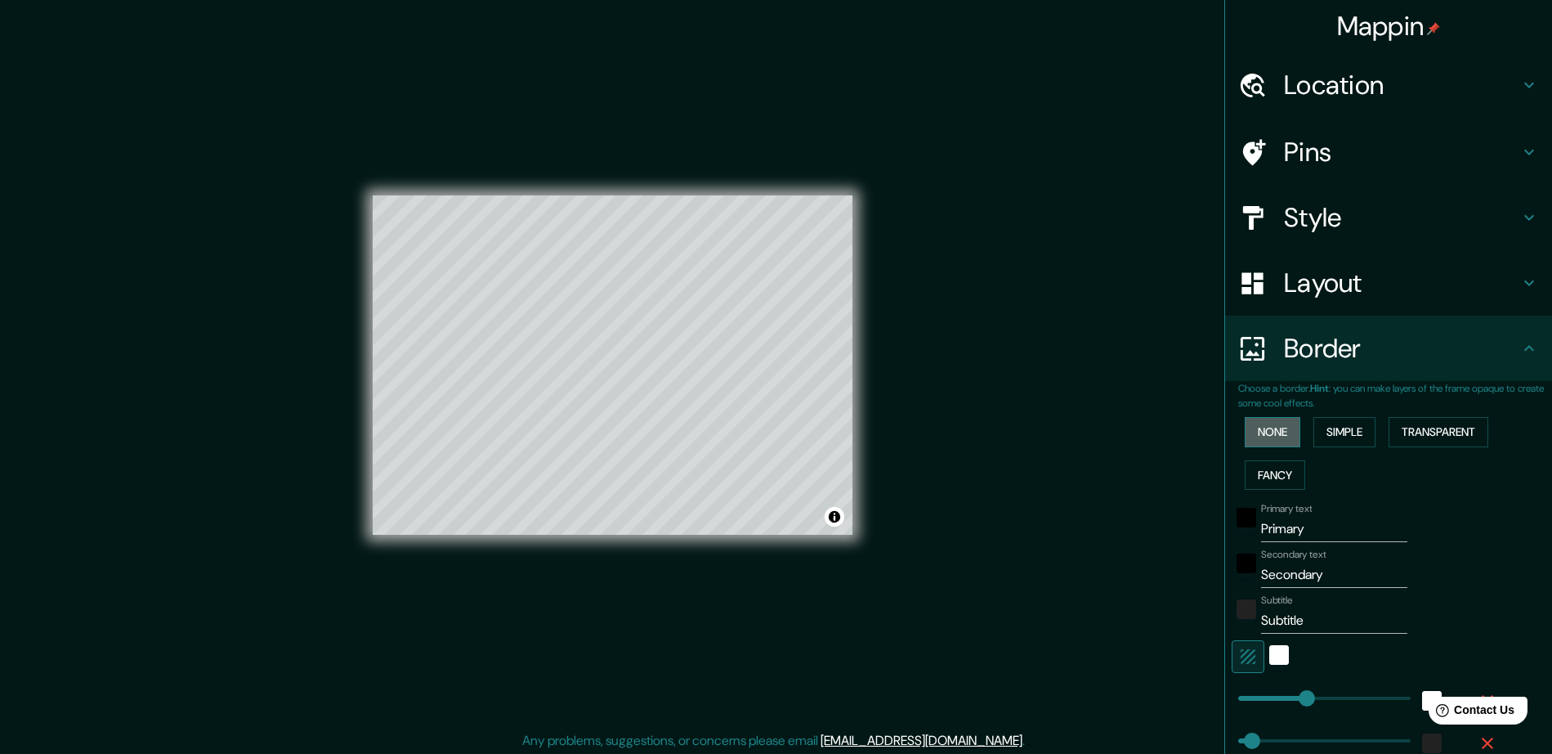
click at [1273, 432] on button "None" at bounding box center [1273, 432] width 56 height 30
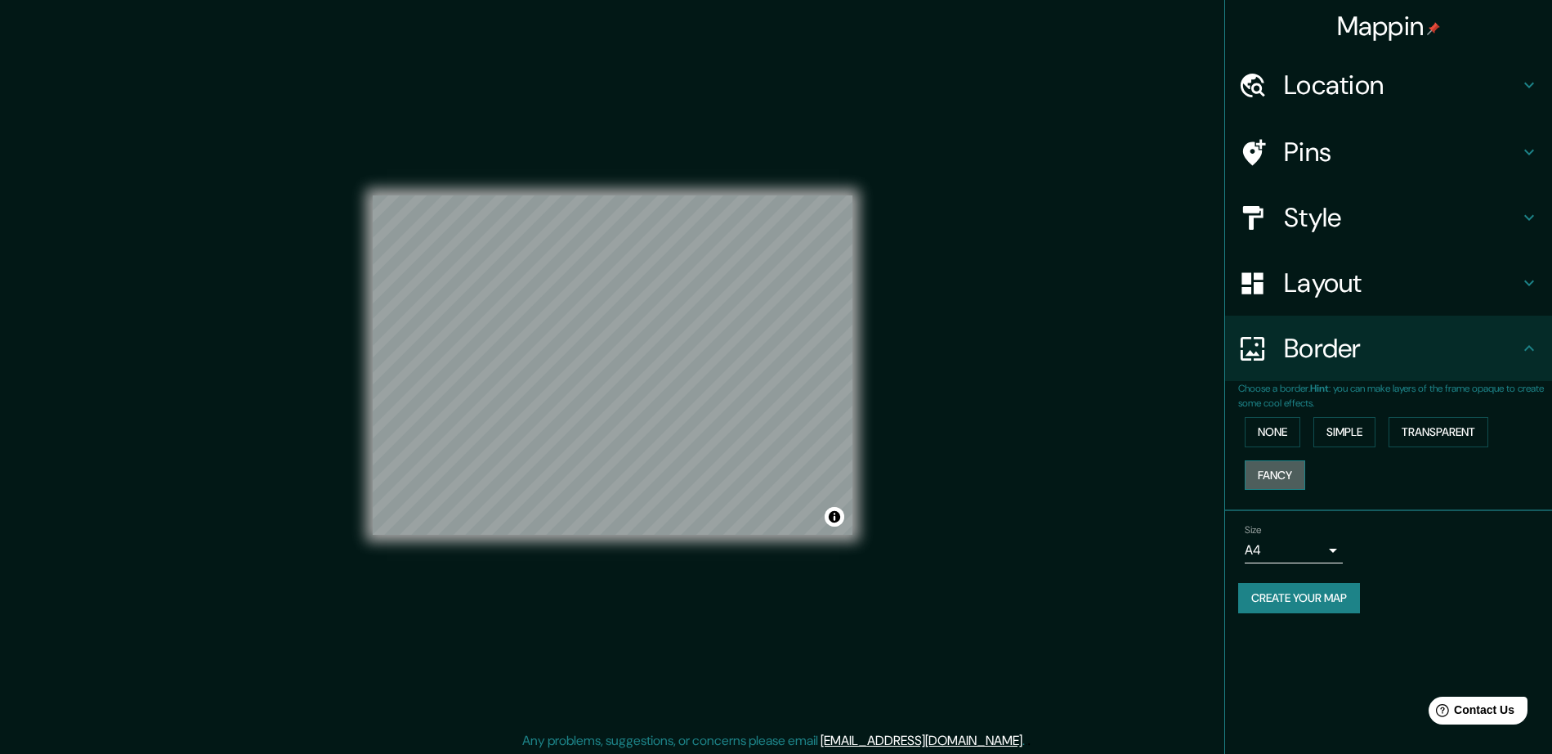
click at [1278, 462] on button "Fancy" at bounding box center [1275, 475] width 60 height 30
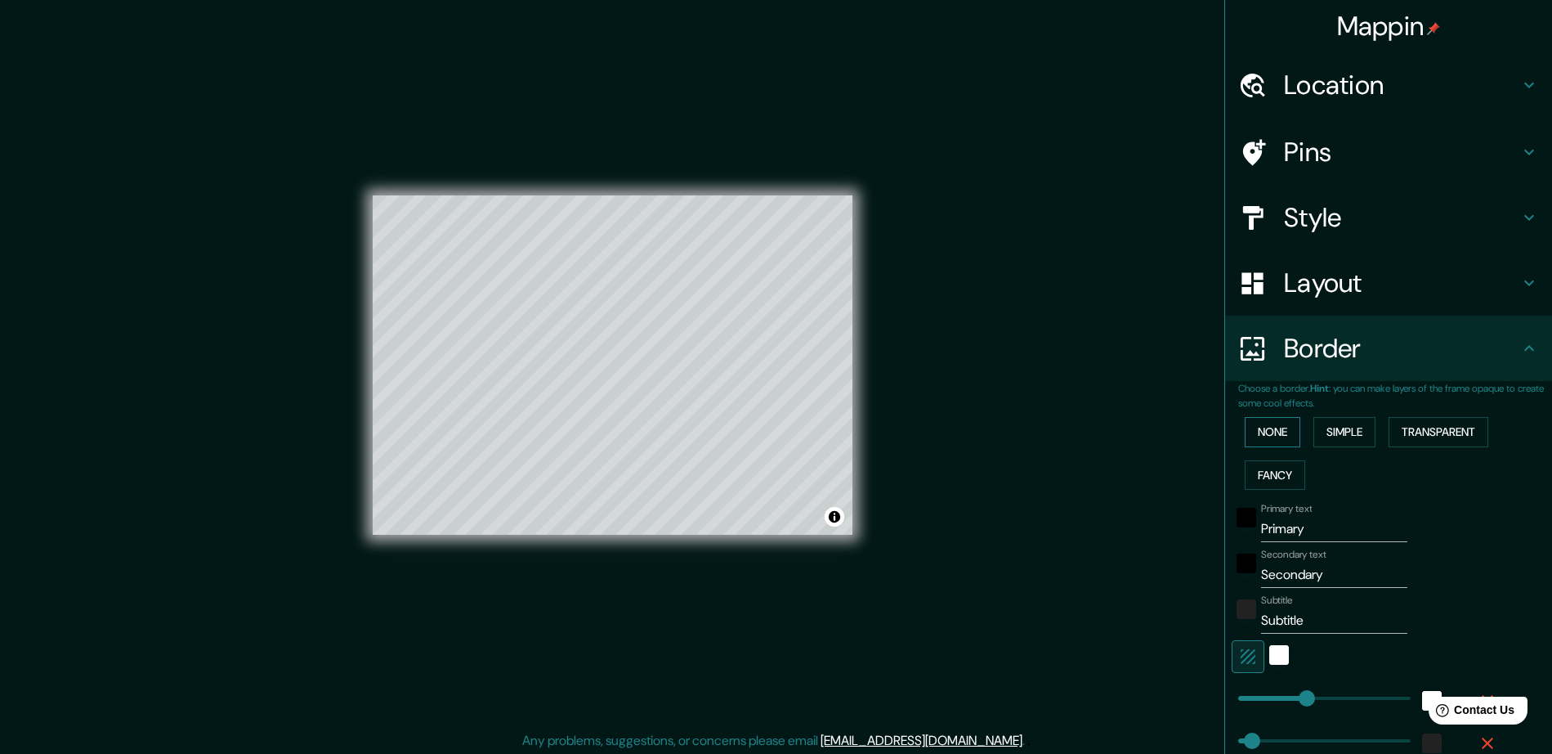
click at [1272, 436] on button "None" at bounding box center [1273, 432] width 56 height 30
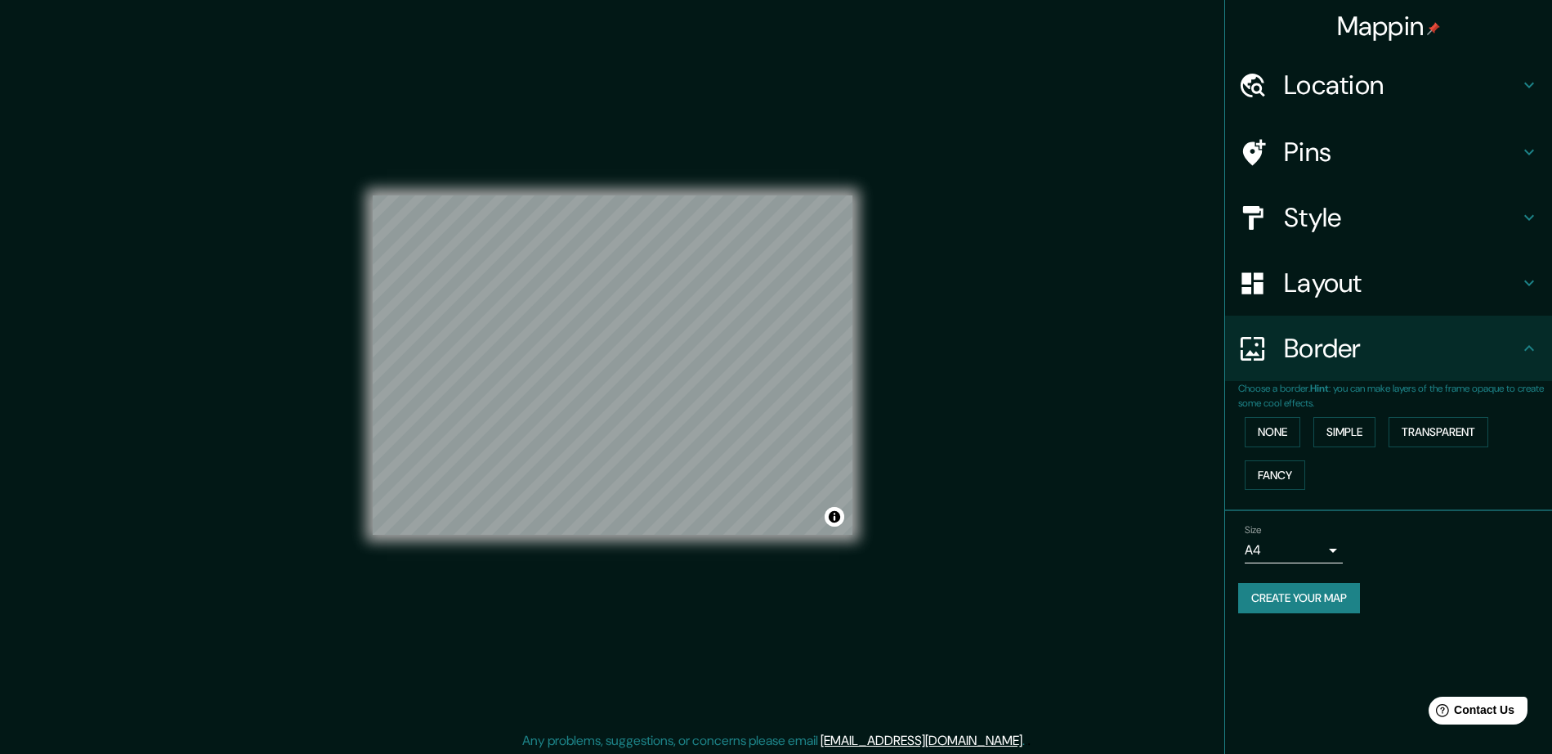
scroll to position [3, 0]
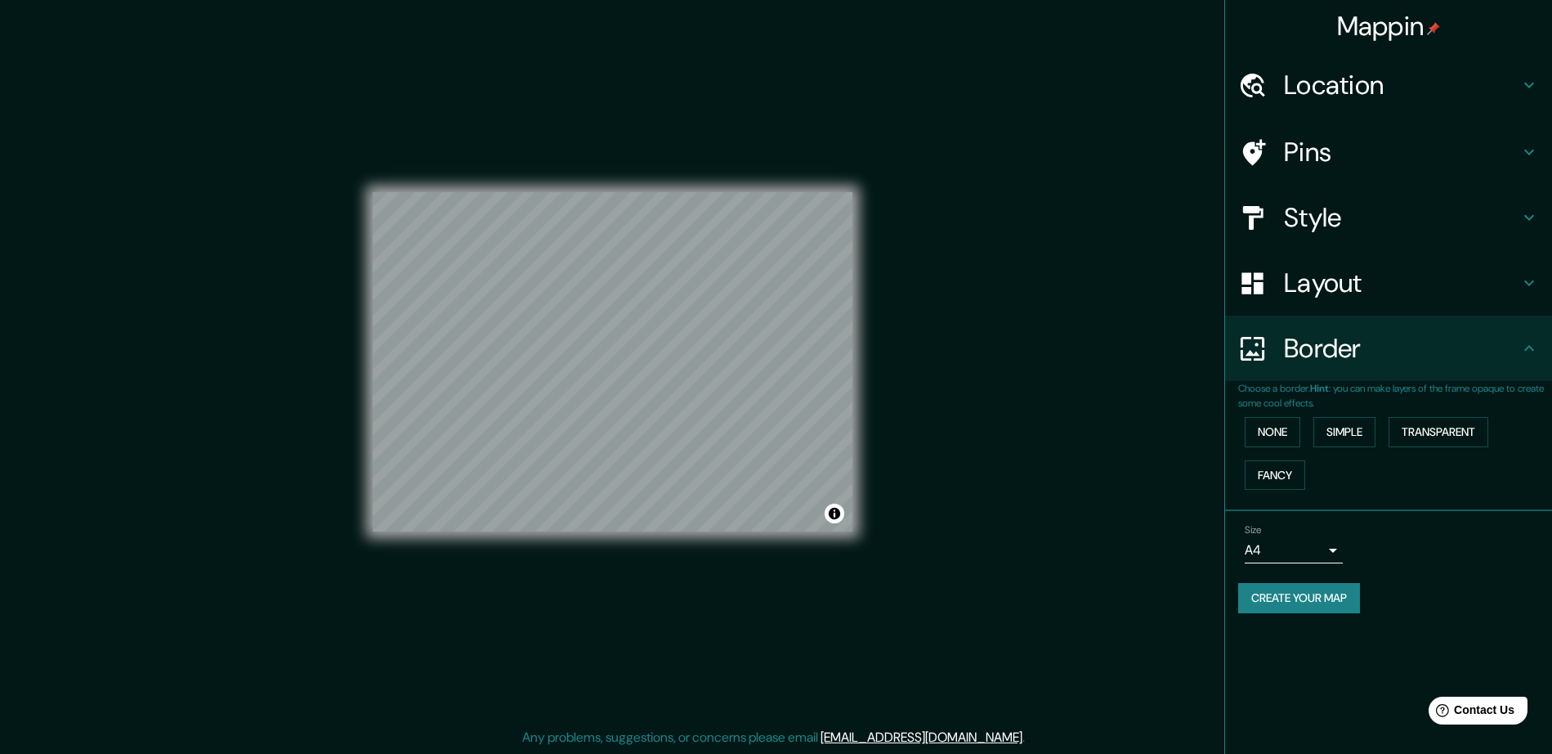
click at [1324, 544] on body "Mappin Location [GEOGRAPHIC_DATA], 07141 Marratxí, [GEOGRAPHIC_DATA], [GEOGRAPH…" at bounding box center [776, 374] width 1552 height 754
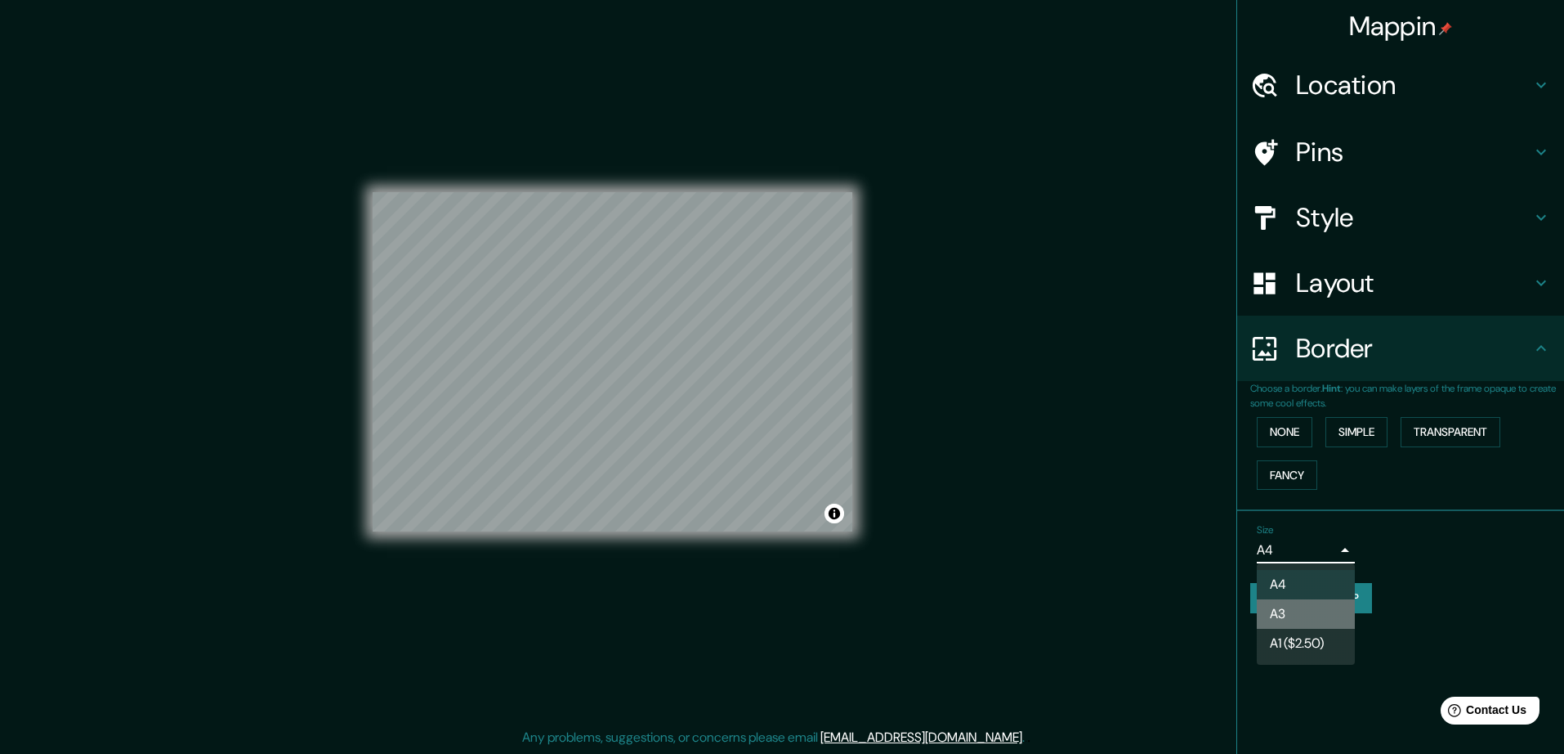
click at [1318, 612] on li "A3" at bounding box center [1306, 613] width 98 height 29
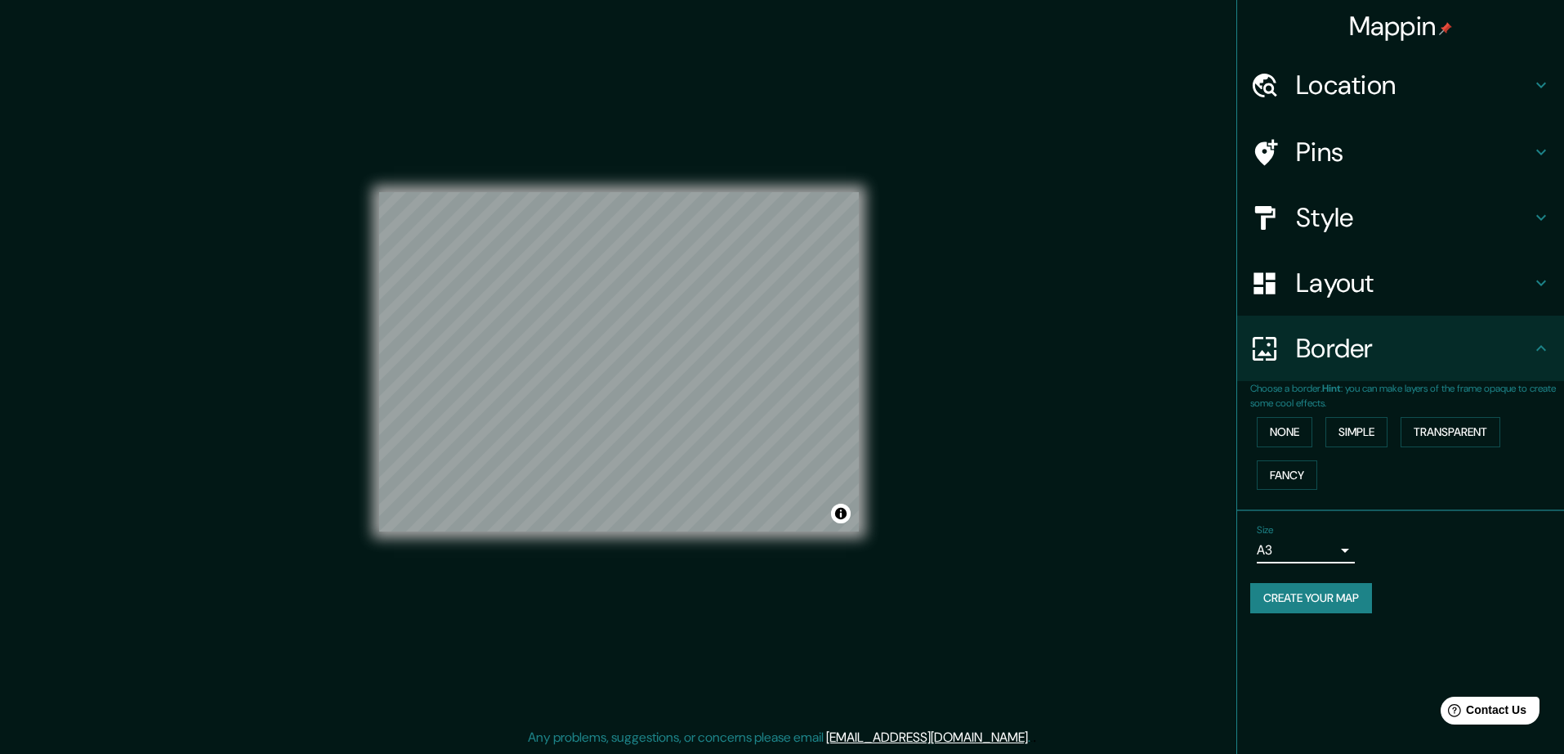
click at [1308, 549] on body "Mappin Location [GEOGRAPHIC_DATA], 07141 Marratxí, [GEOGRAPHIC_DATA], [GEOGRAPH…" at bounding box center [782, 374] width 1564 height 754
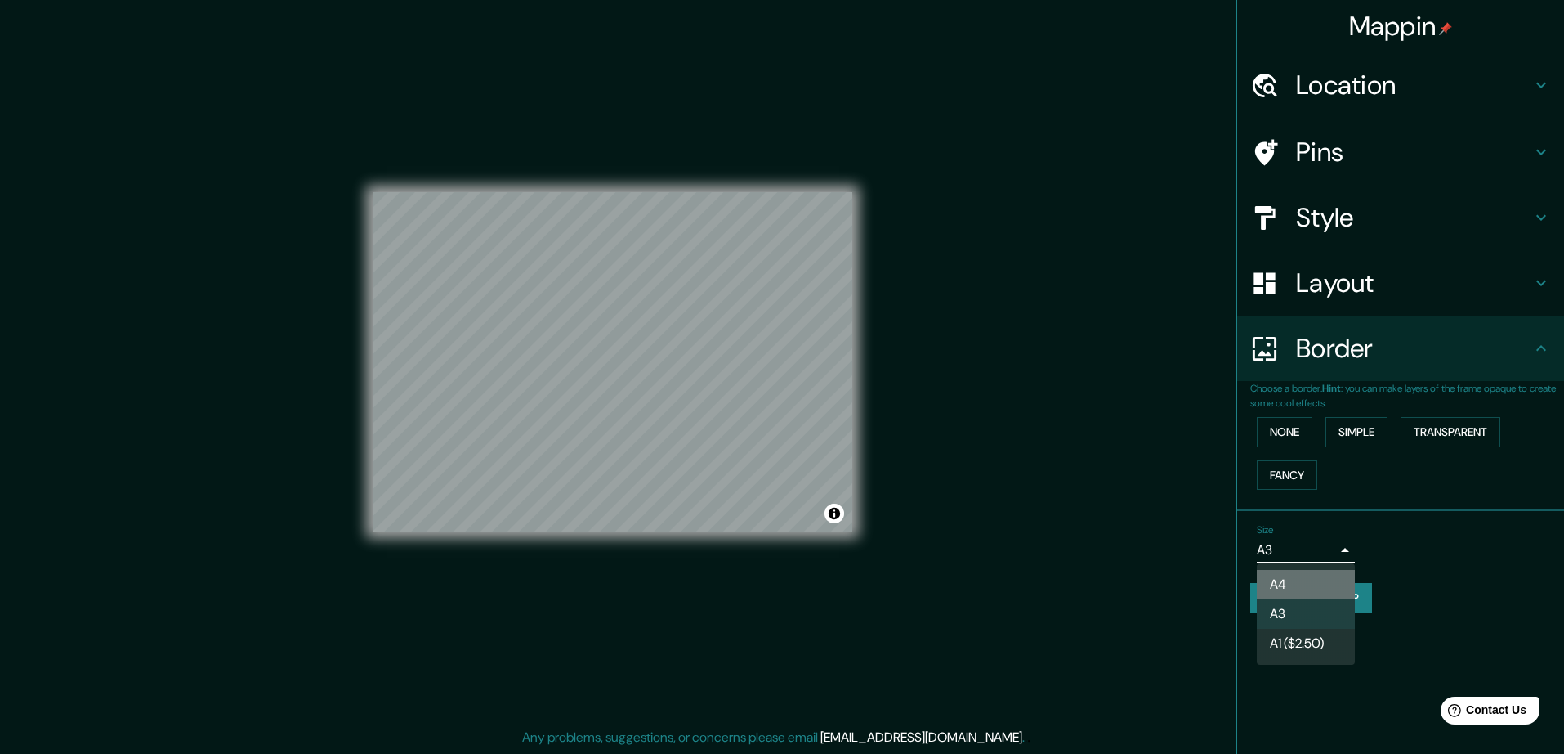
click at [1312, 584] on li "A4" at bounding box center [1306, 584] width 98 height 29
type input "single"
